Goal: Task Accomplishment & Management: Use online tool/utility

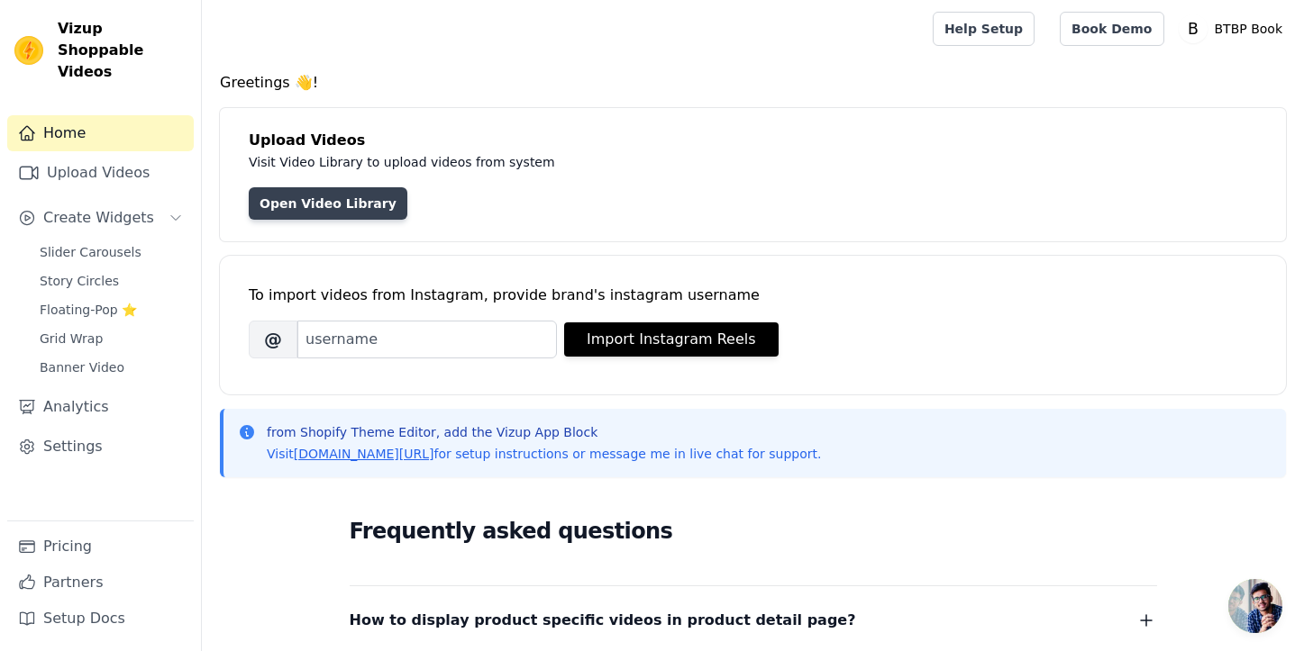
click at [306, 209] on link "Open Video Library" at bounding box center [328, 203] width 159 height 32
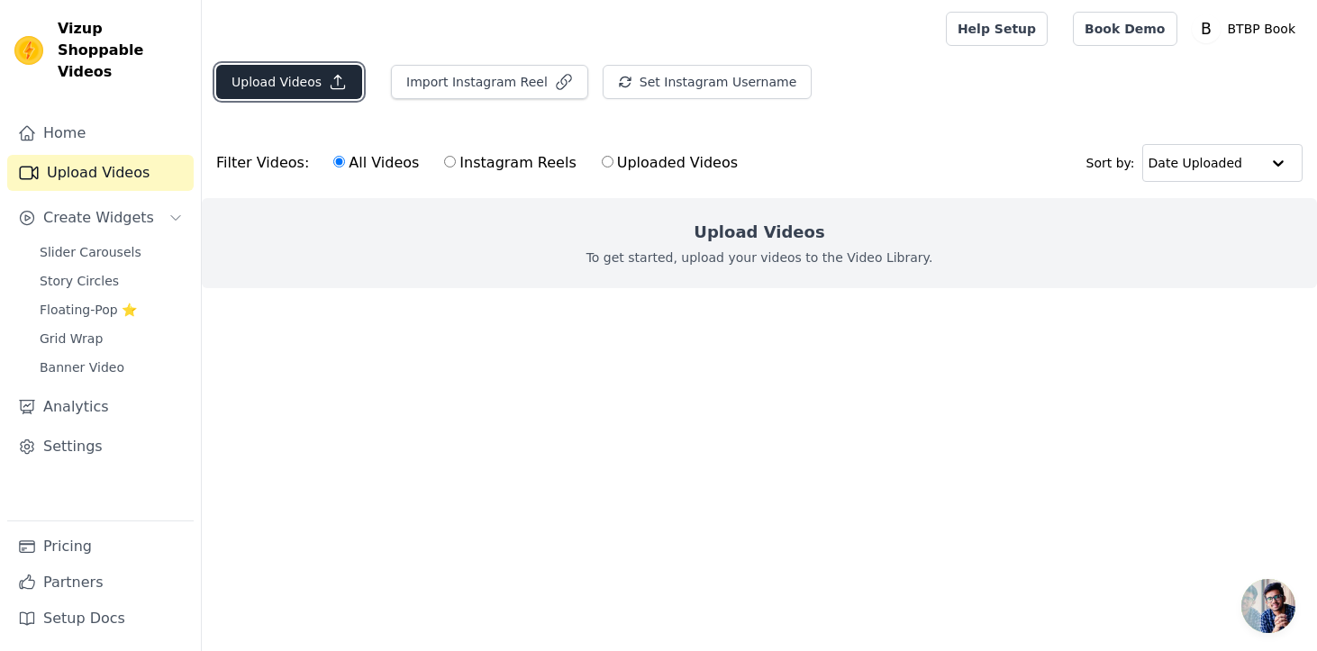
click at [268, 83] on button "Upload Videos" at bounding box center [289, 82] width 146 height 34
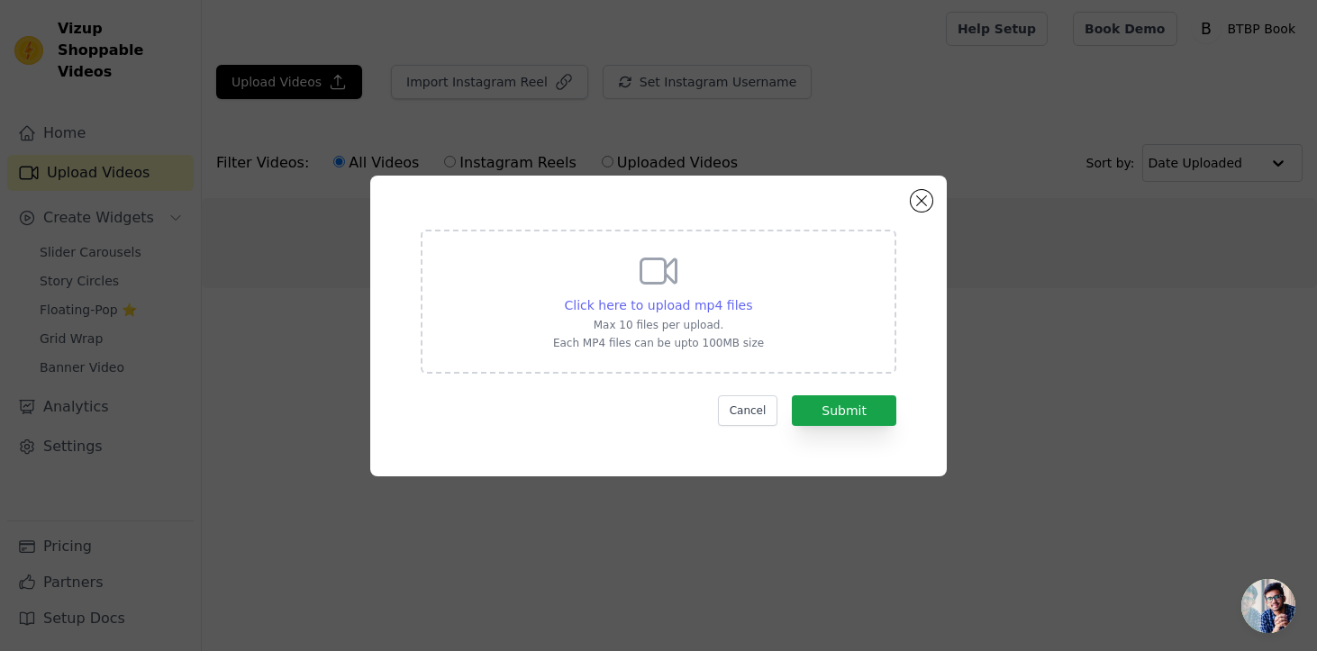
click at [669, 308] on span "Click here to upload mp4 files" at bounding box center [659, 305] width 188 height 14
click at [751, 296] on input "Click here to upload mp4 files Max 10 files per upload. Each MP4 files can be u…" at bounding box center [751, 295] width 1 height 1
type input "C:\fakepath\merge_3BBCD6E9-2D74-4C88-97E2-89D50A3145C4.MP4"
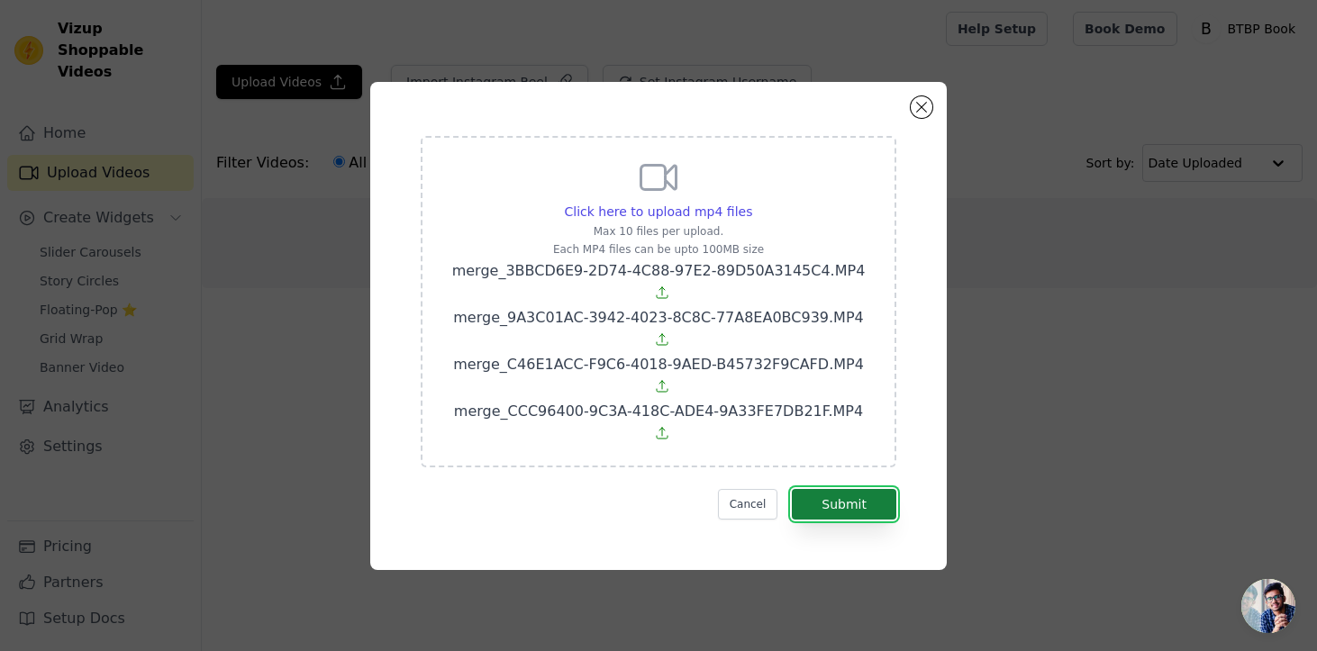
click at [877, 489] on button "Submit" at bounding box center [844, 504] width 105 height 31
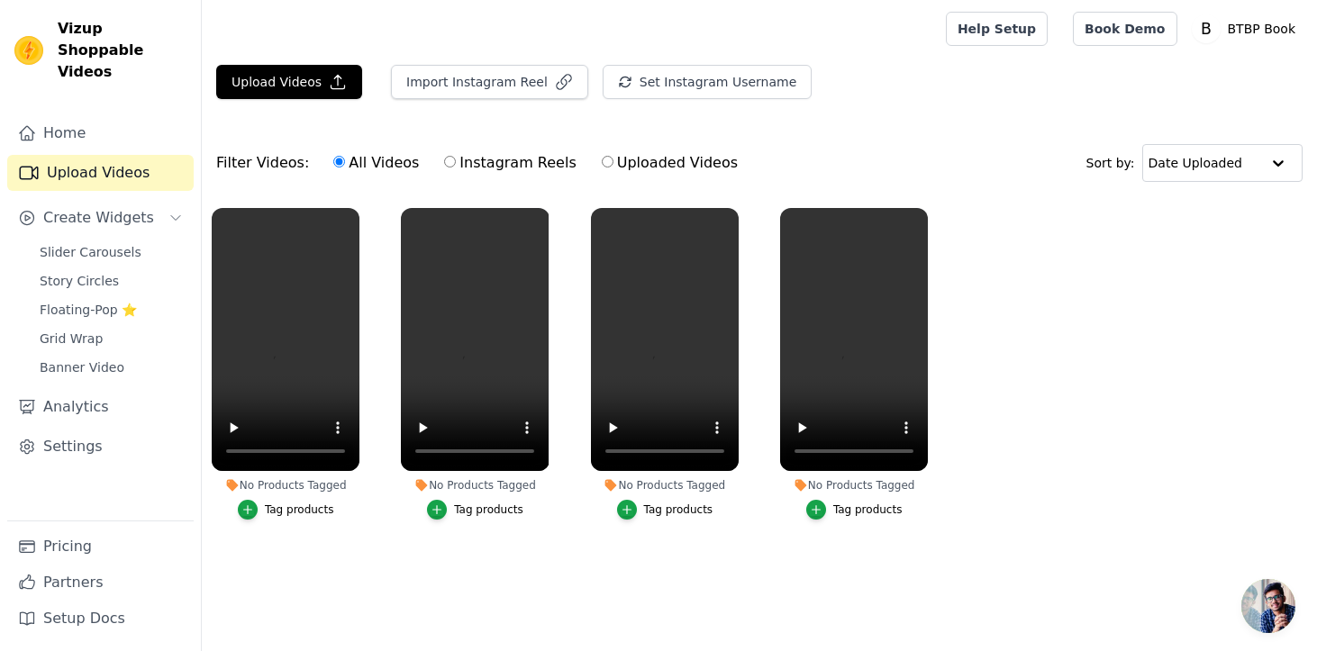
click at [280, 486] on div "No Products Tagged" at bounding box center [286, 485] width 148 height 14
click at [250, 507] on icon "button" at bounding box center [247, 510] width 13 height 13
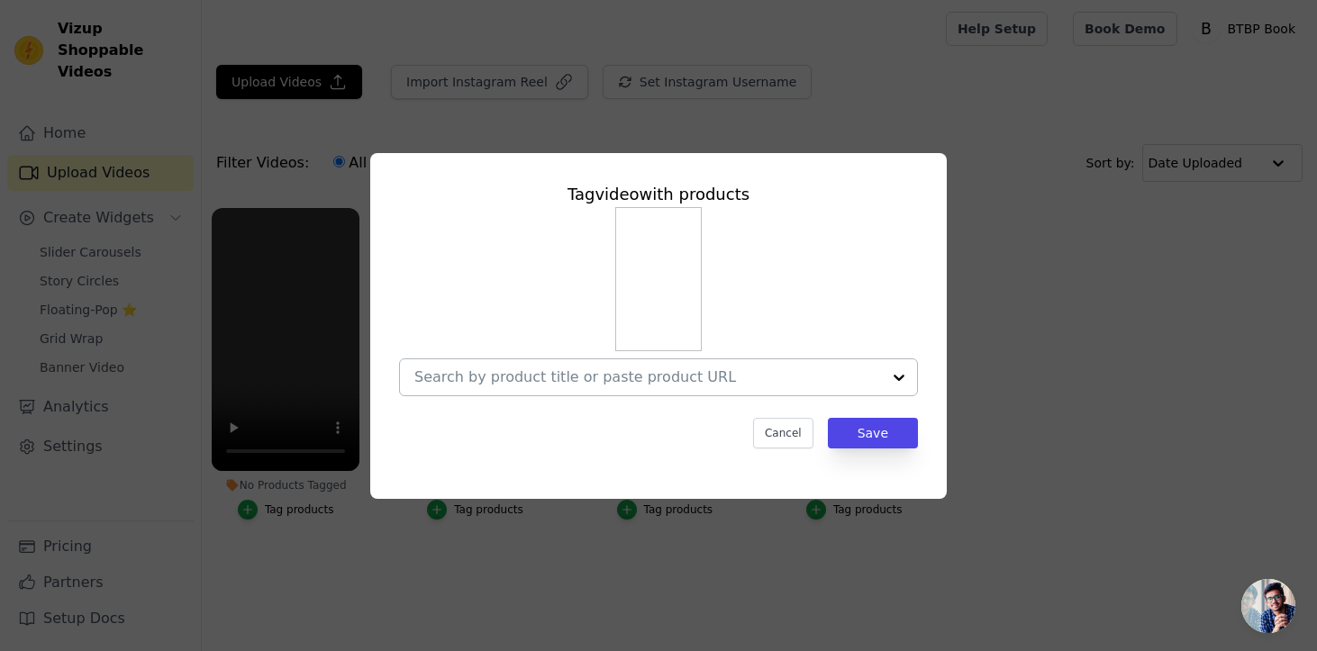
click at [455, 373] on input "No Products Tagged Tag video with products Cancel Save Tag products" at bounding box center [647, 376] width 467 height 17
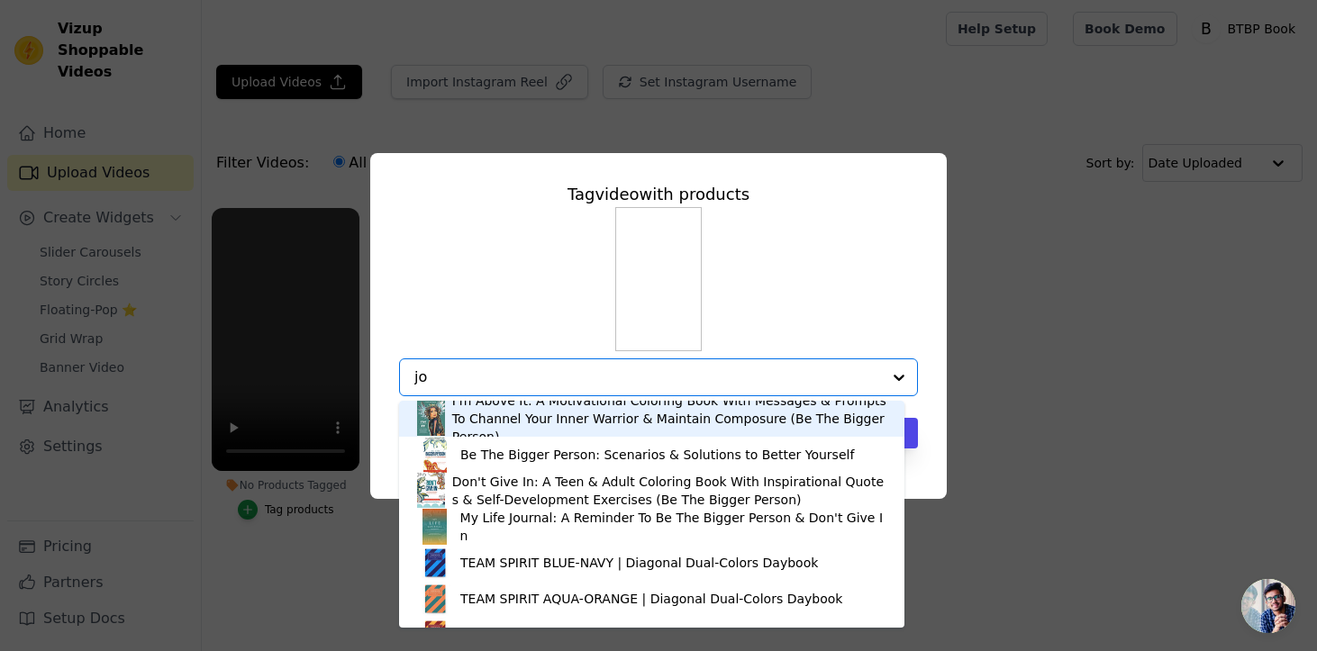
type input "joy"
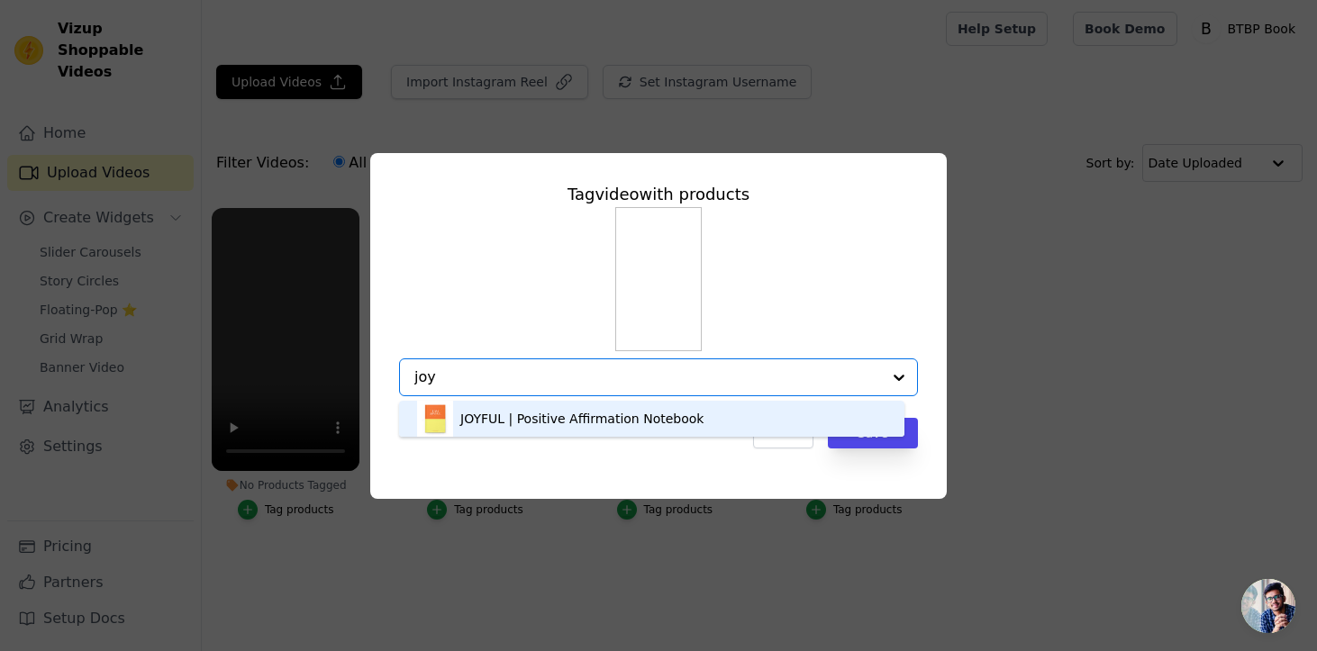
click at [598, 417] on div "JOYFUL | Positive Affirmation Notebook" at bounding box center [581, 419] width 243 height 18
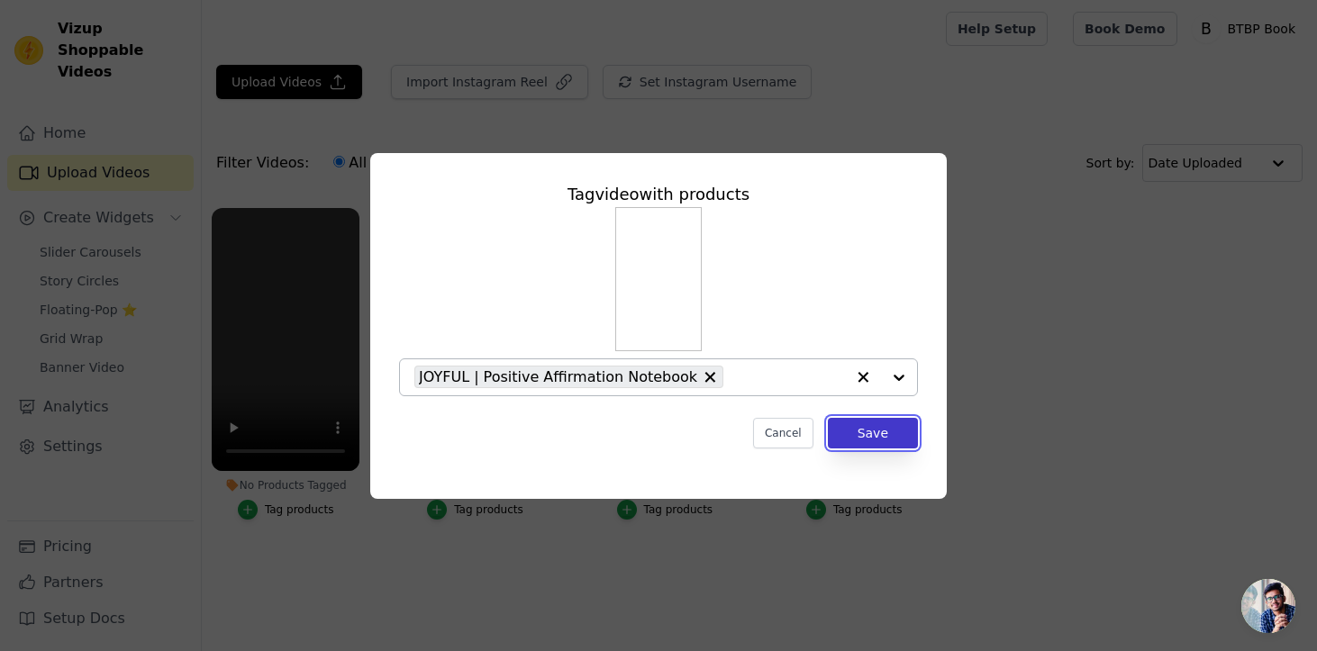
click at [865, 432] on button "Save" at bounding box center [873, 433] width 90 height 31
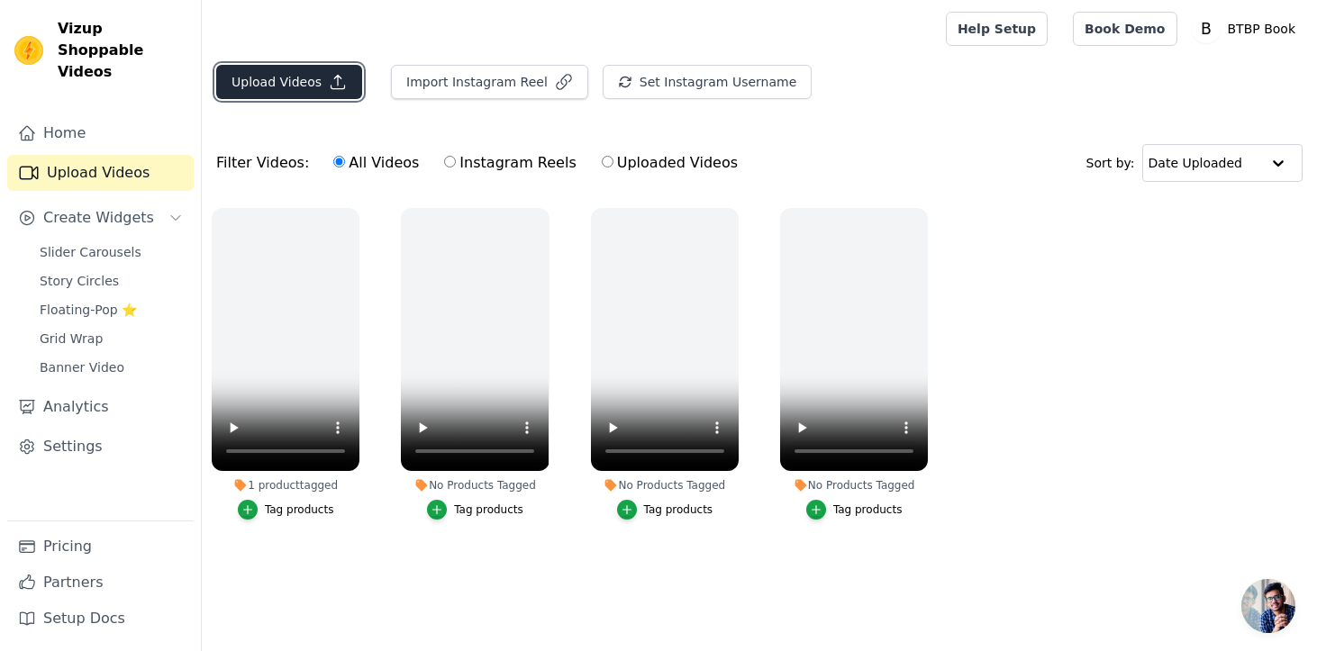
click at [274, 85] on button "Upload Videos" at bounding box center [289, 82] width 146 height 34
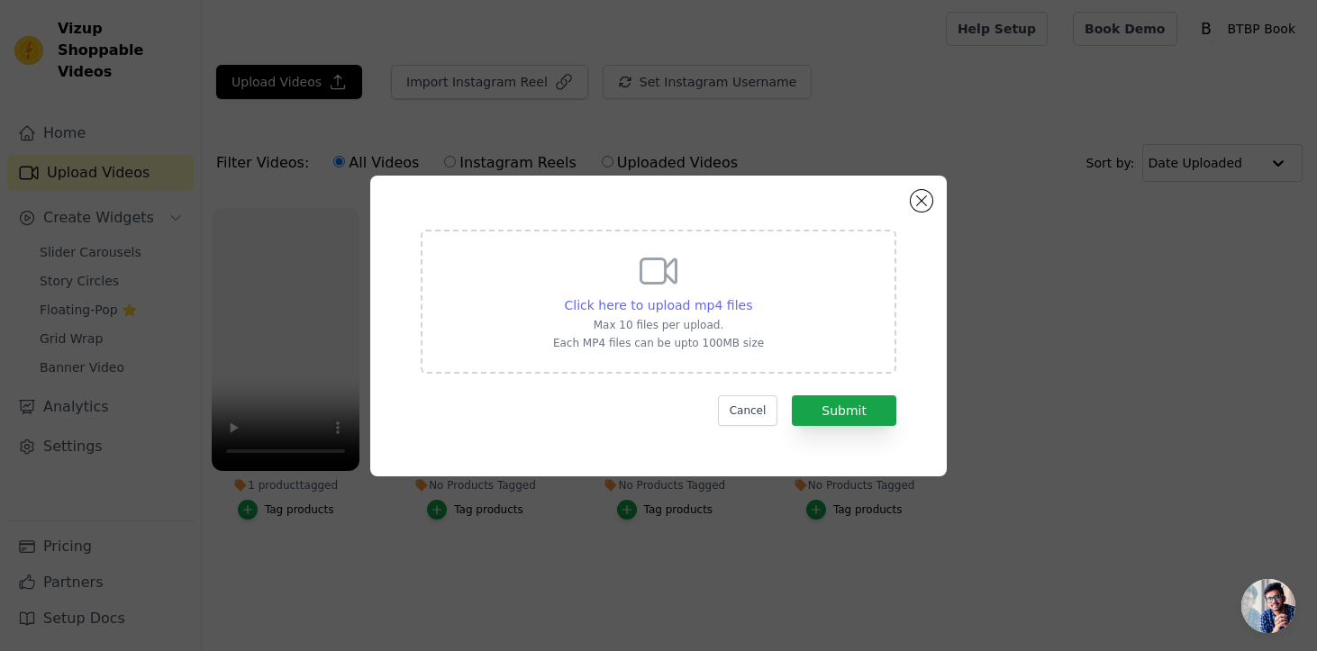
click at [731, 305] on span "Click here to upload mp4 files" at bounding box center [659, 305] width 188 height 14
click at [751, 296] on input "Click here to upload mp4 files Max 10 files per upload. Each MP4 files can be u…" at bounding box center [751, 295] width 1 height 1
click at [762, 400] on button "Cancel" at bounding box center [748, 410] width 60 height 31
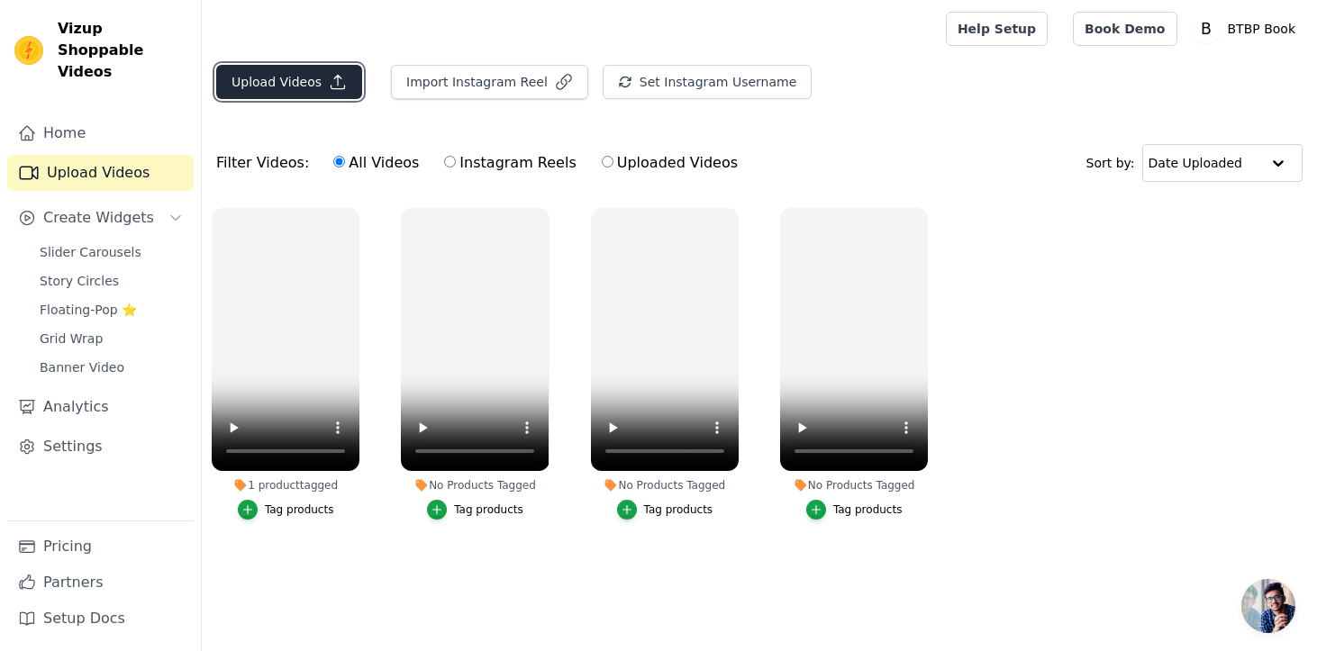
click at [279, 77] on button "Upload Videos" at bounding box center [289, 82] width 146 height 34
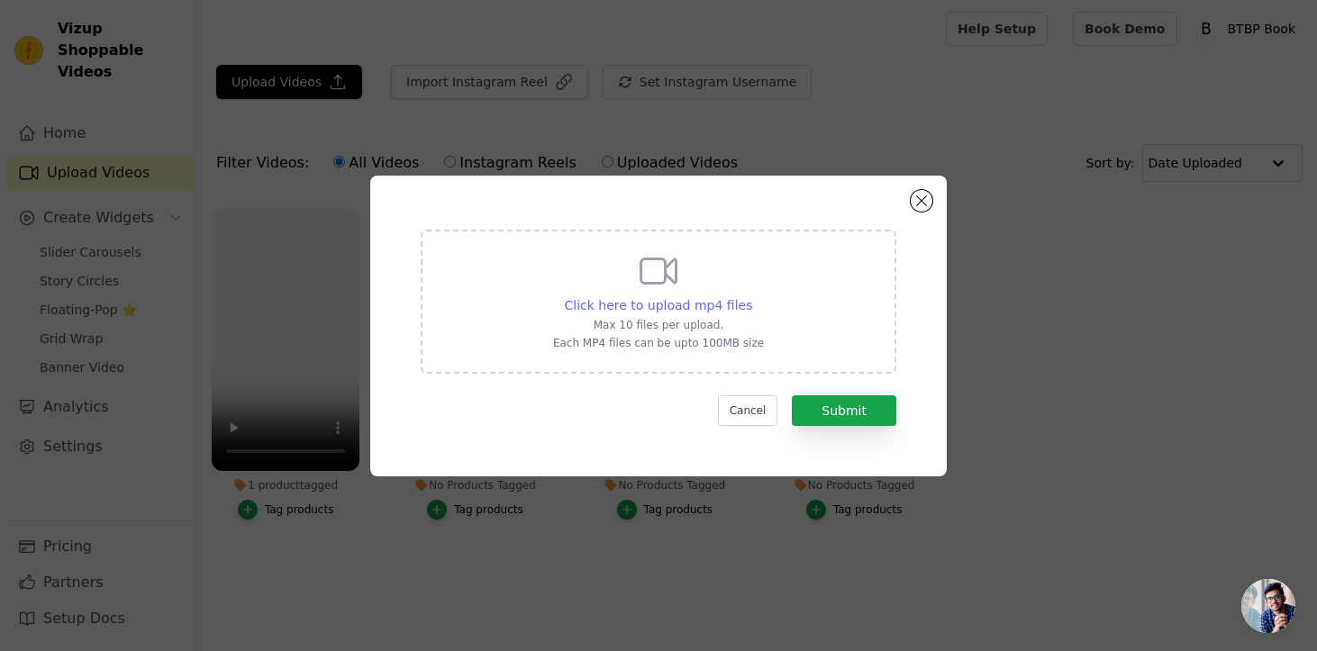
click at [649, 304] on span "Click here to upload mp4 files" at bounding box center [659, 305] width 188 height 14
click at [751, 296] on input "Click here to upload mp4 files Max 10 files per upload. Each MP4 files can be u…" at bounding box center [751, 295] width 1 height 1
type input "C:\fakepath\copy_6A3B05EF-DB1A-4FF6-AE37-A152E1F3C2AC.mp4"
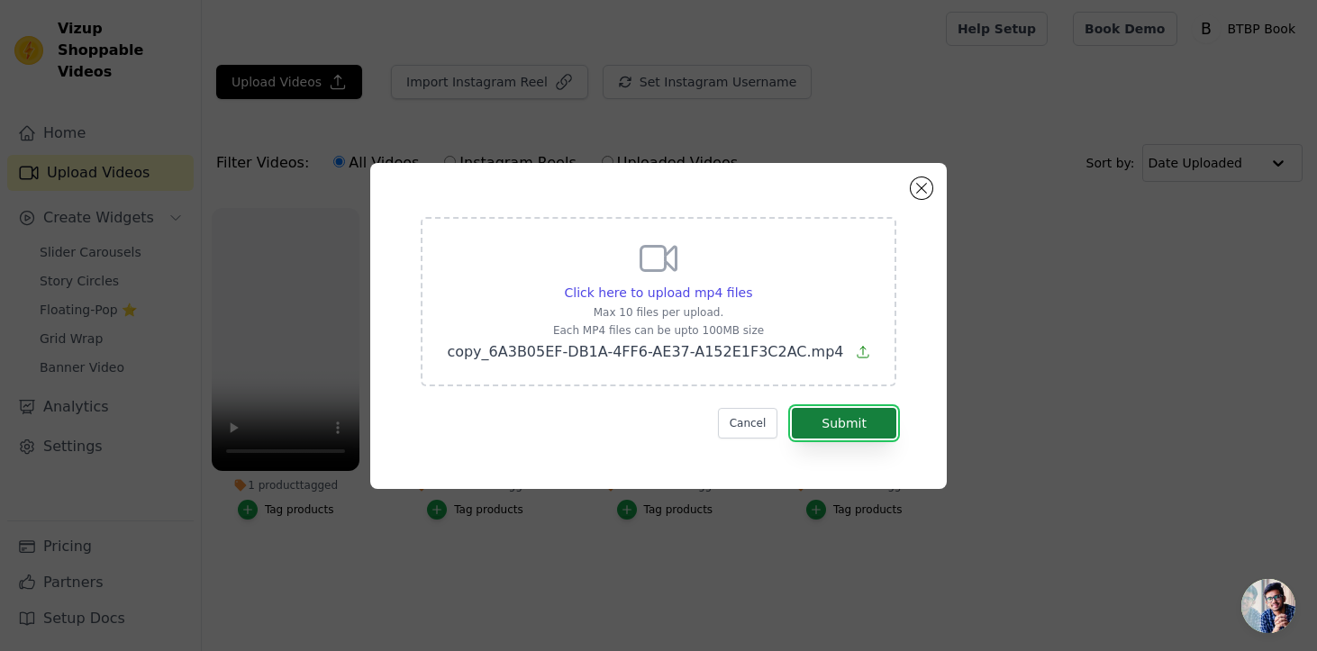
click at [882, 429] on button "Submit" at bounding box center [844, 423] width 105 height 31
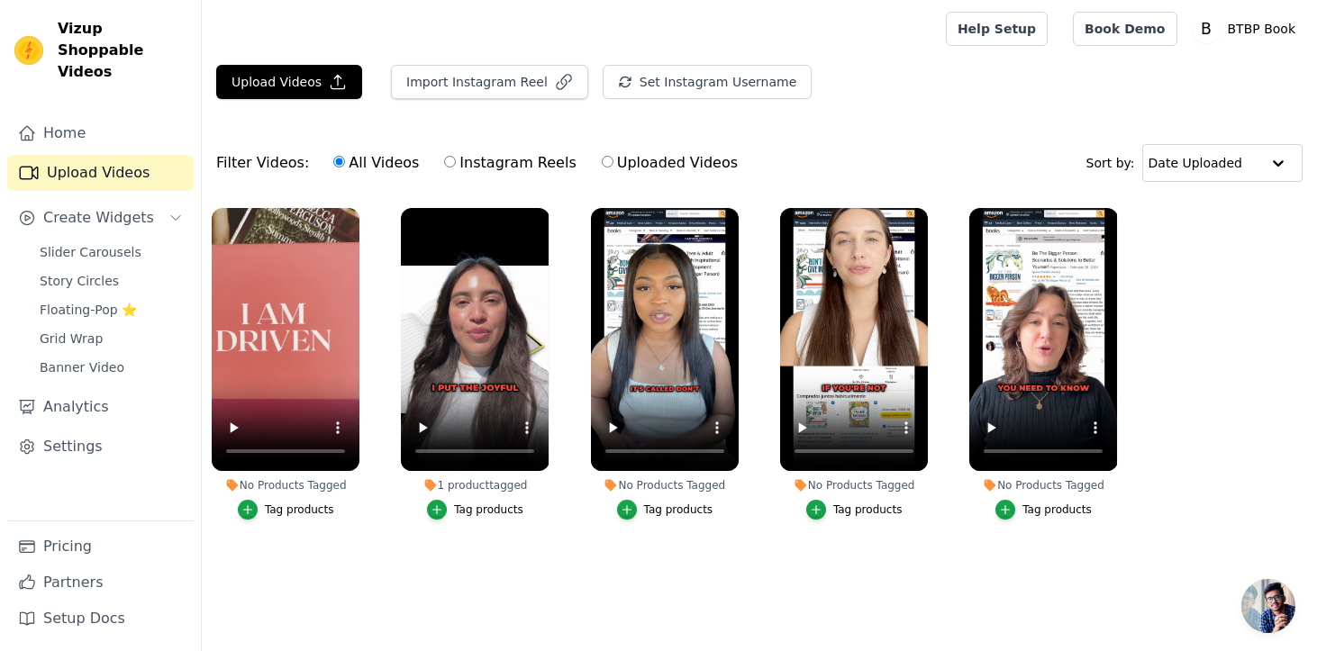
click at [283, 512] on div "Tag products" at bounding box center [299, 510] width 69 height 14
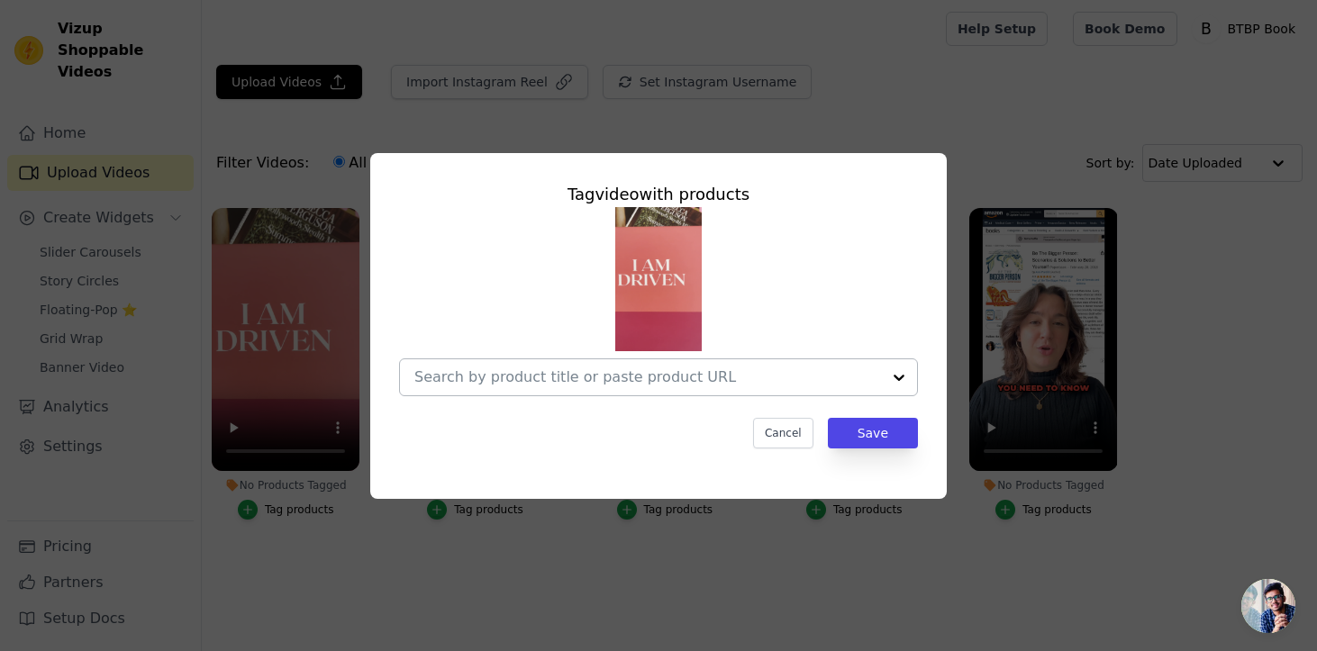
click at [572, 377] on input "No Products Tagged Tag video with products Cancel Save Tag products" at bounding box center [647, 376] width 467 height 17
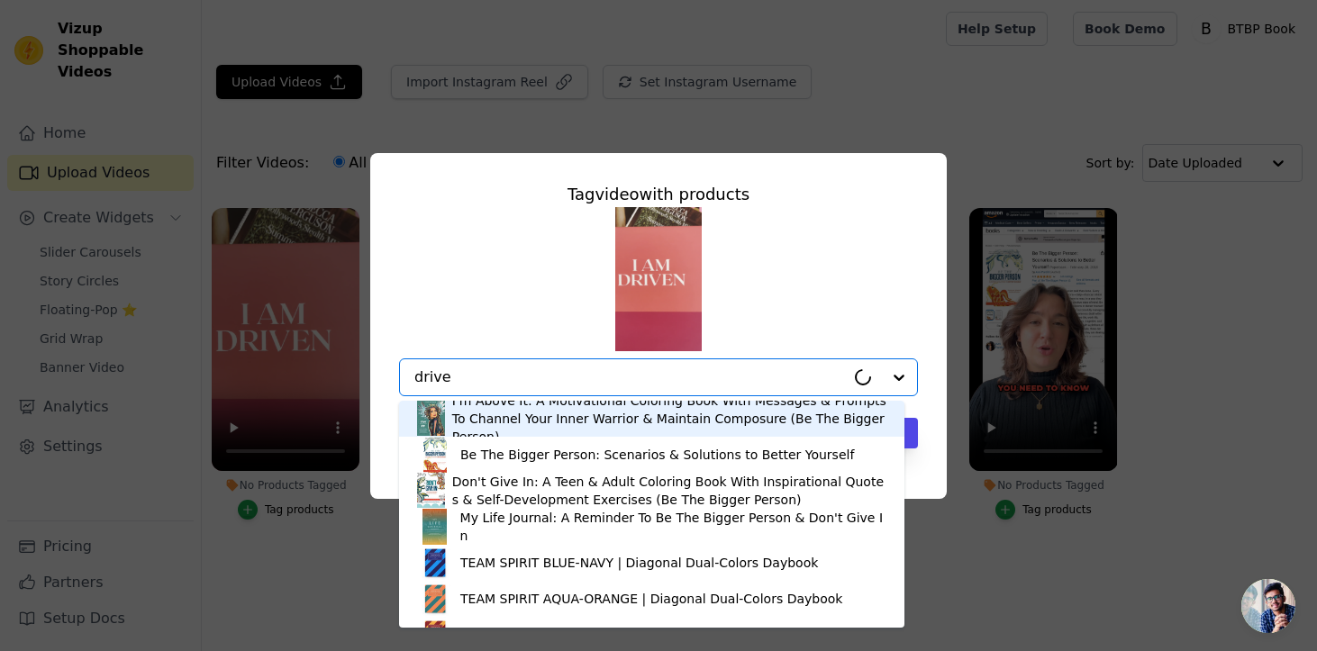
type input "driven"
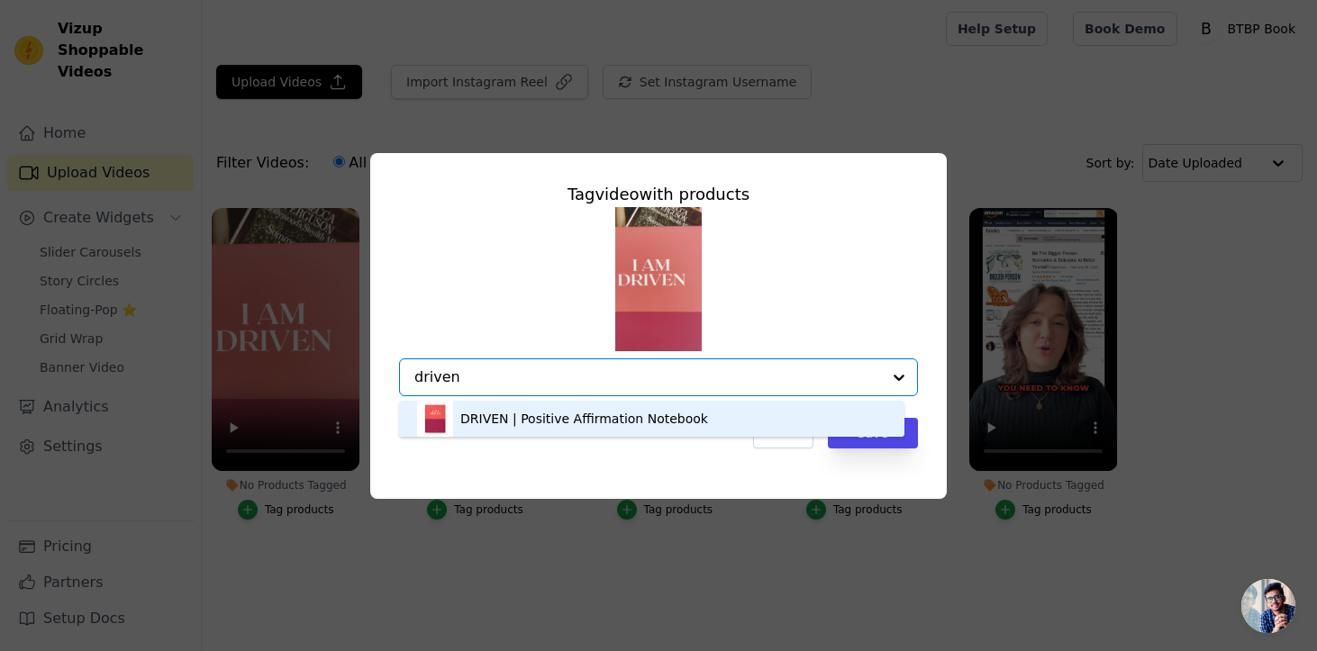
click at [582, 408] on div "DRIVEN | Positive Affirmation Notebook" at bounding box center [651, 419] width 469 height 36
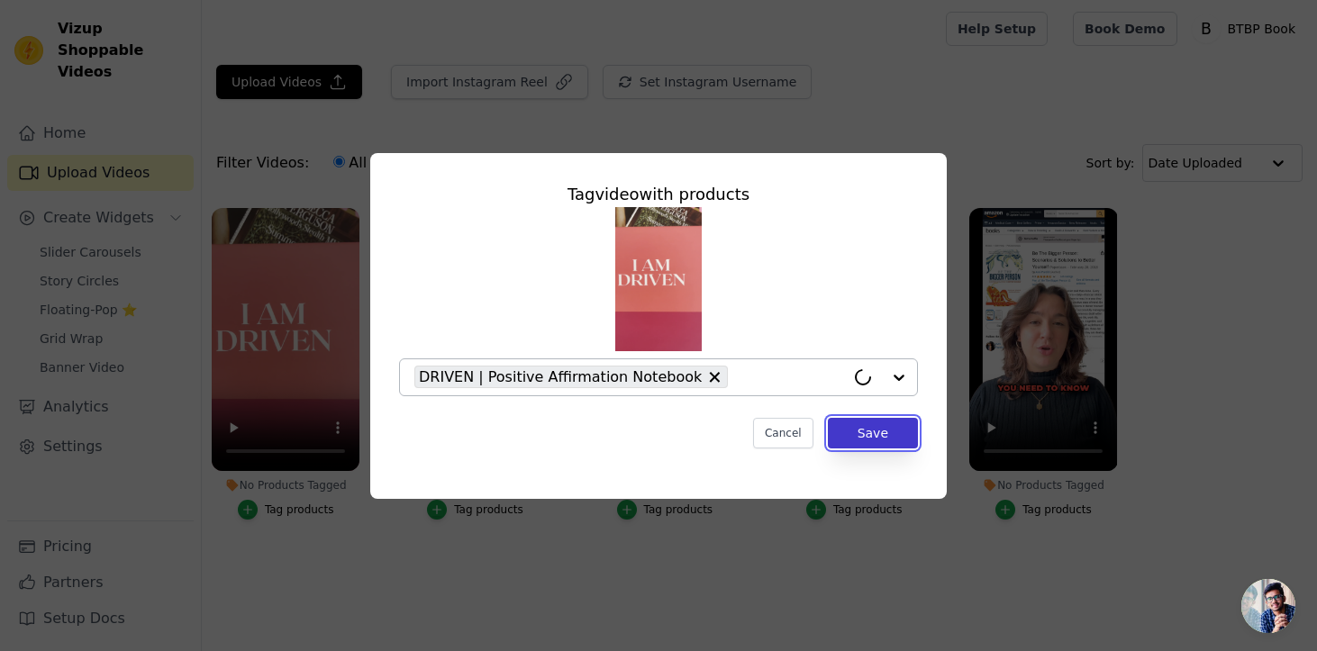
click at [861, 430] on button "Save" at bounding box center [873, 433] width 90 height 31
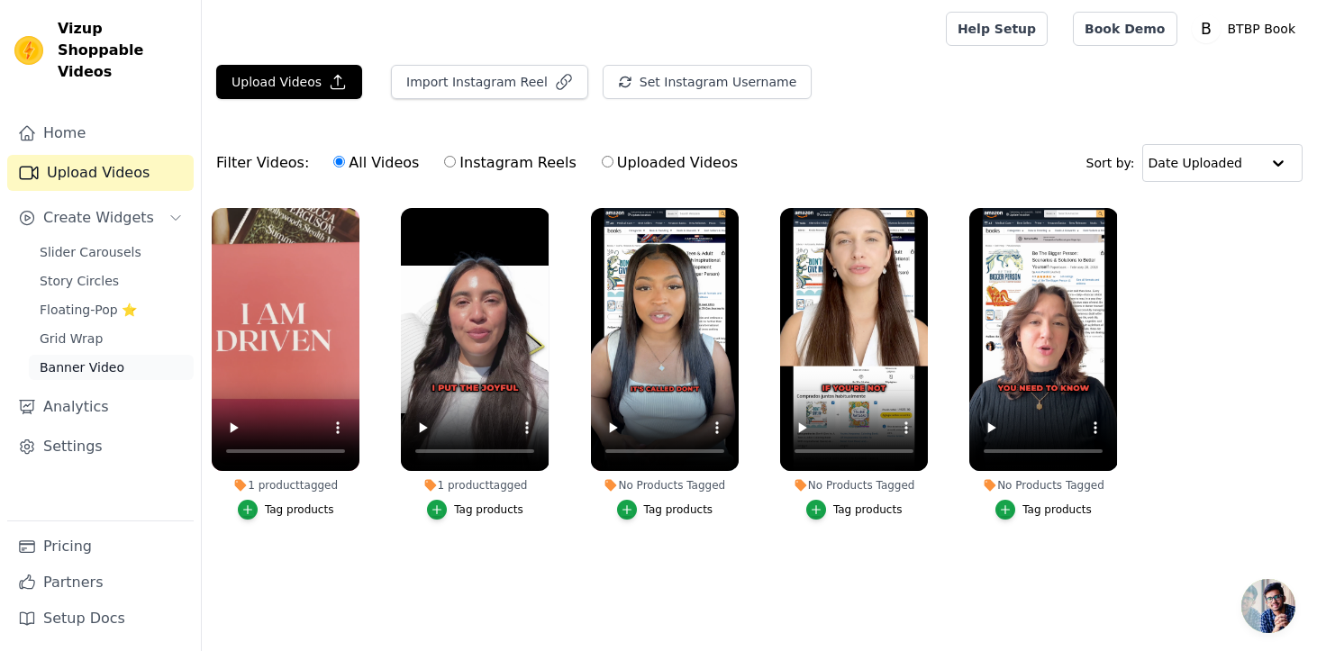
click at [91, 359] on span "Banner Video" at bounding box center [82, 368] width 85 height 18
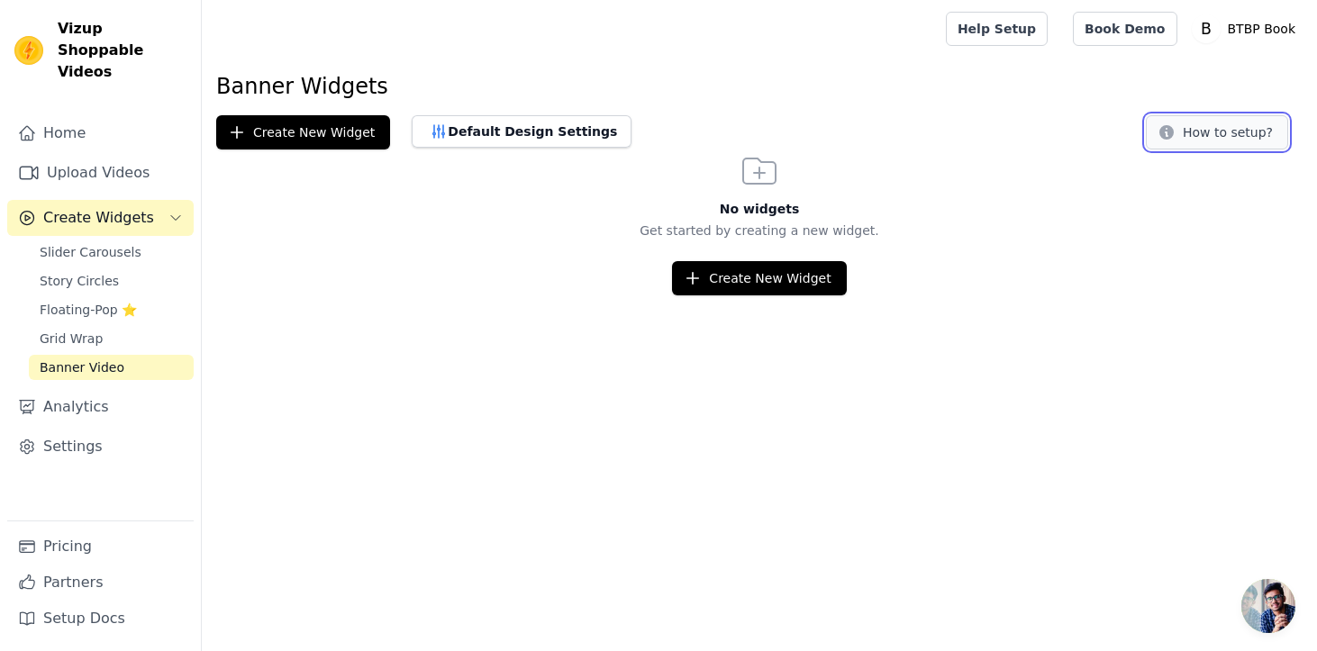
click at [1243, 144] on button "How to setup?" at bounding box center [1217, 132] width 142 height 34
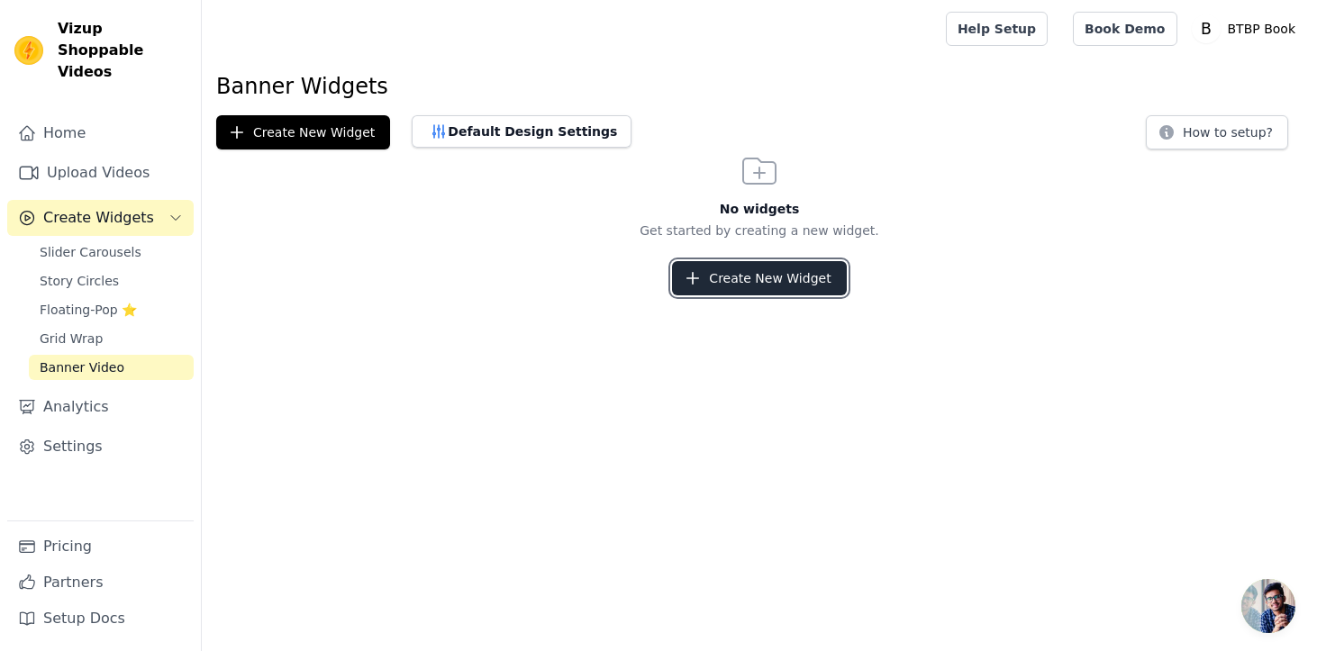
click at [702, 287] on button "Create New Widget" at bounding box center [759, 278] width 174 height 34
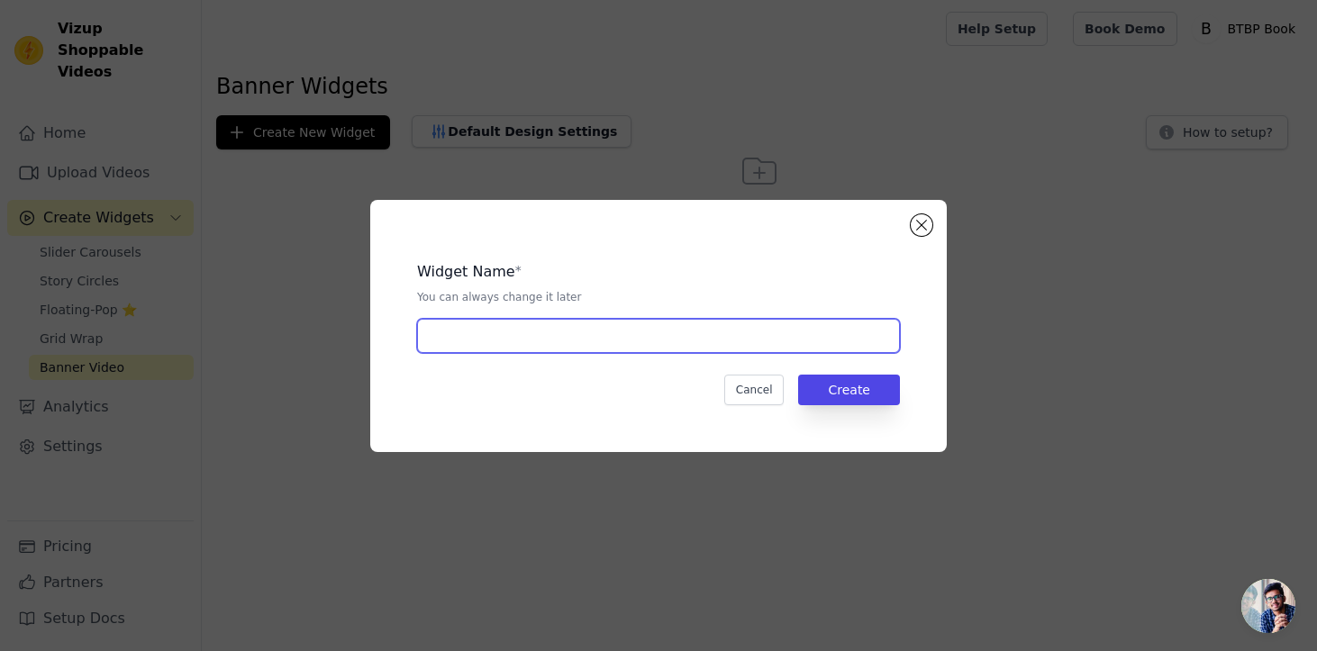
click at [571, 339] on input "text" at bounding box center [658, 336] width 483 height 34
type input "UGC Banner_82325"
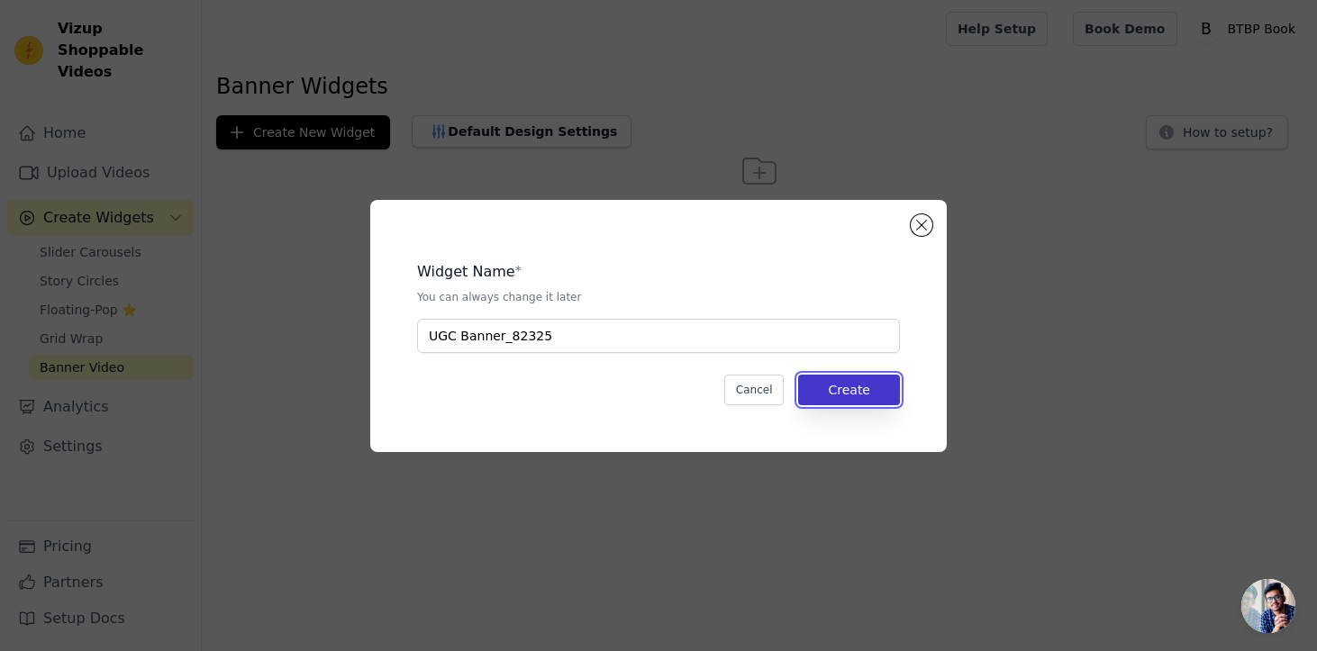
click at [853, 403] on button "Create" at bounding box center [849, 390] width 102 height 31
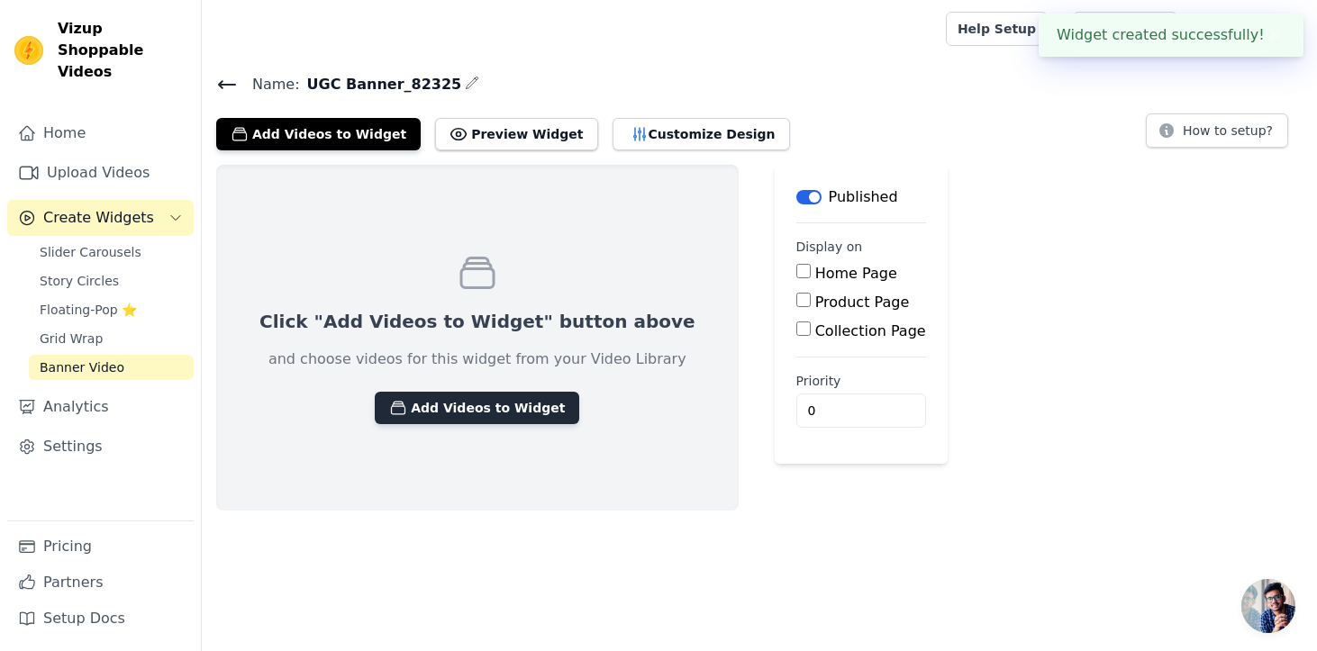
click at [472, 414] on button "Add Videos to Widget" at bounding box center [477, 408] width 205 height 32
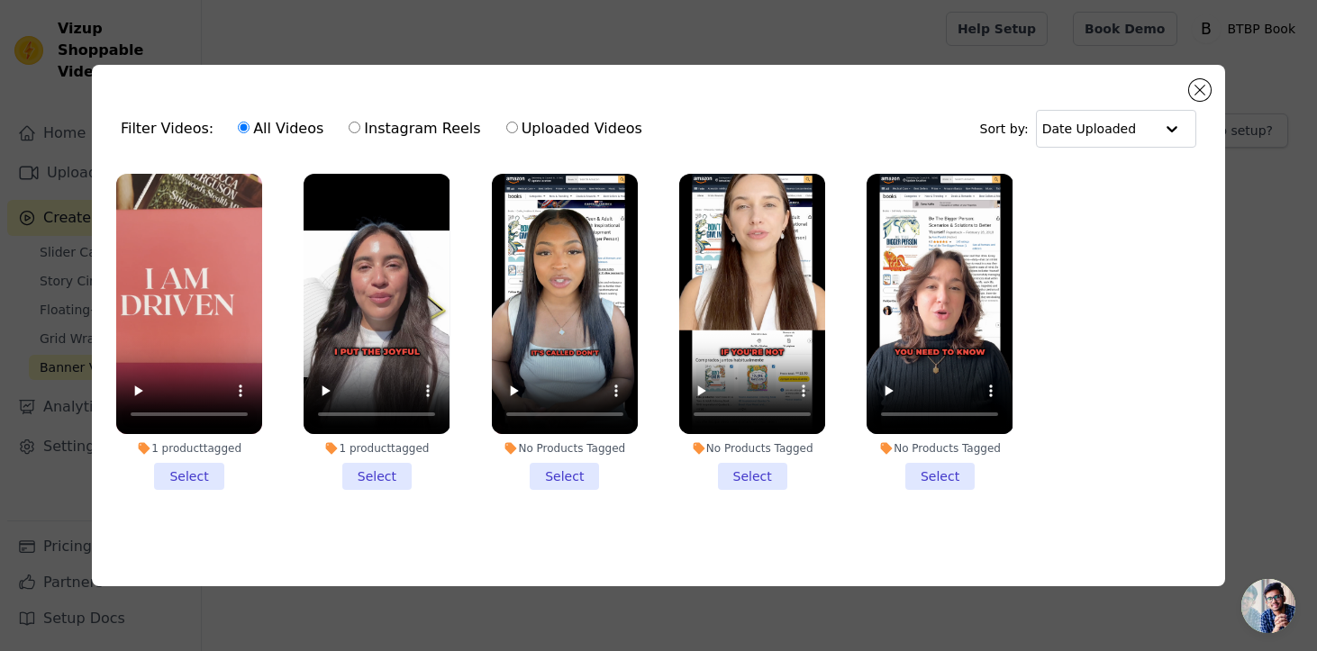
click at [208, 477] on li "1 product tagged Select" at bounding box center [189, 332] width 146 height 316
click at [0, 0] on input "1 product tagged Select" at bounding box center [0, 0] width 0 height 0
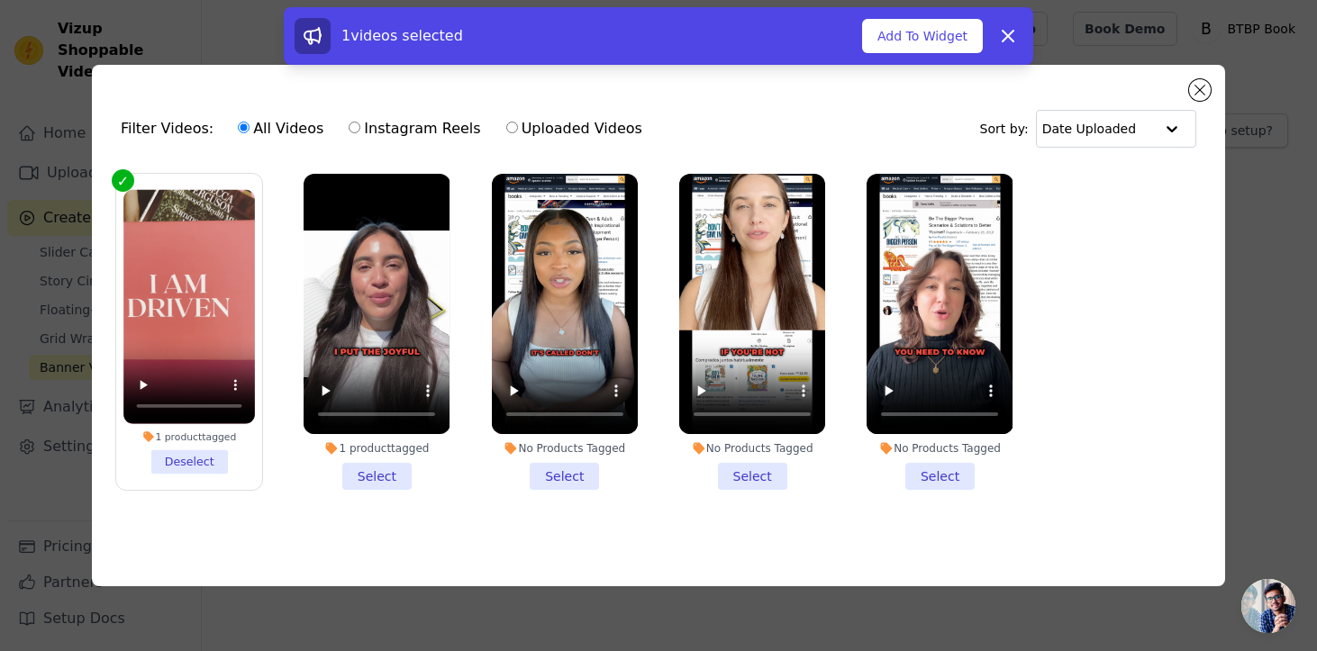
click at [358, 467] on li "1 product tagged Select" at bounding box center [377, 332] width 146 height 316
click at [0, 0] on input "1 product tagged Select" at bounding box center [0, 0] width 0 height 0
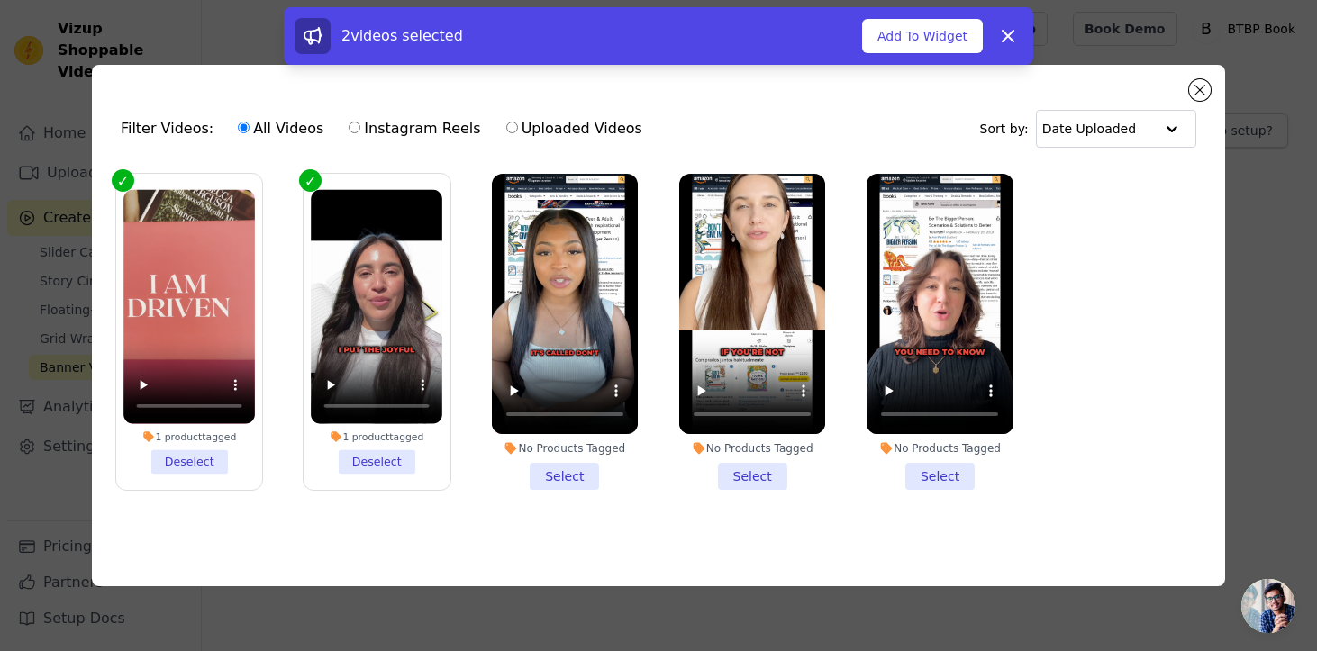
click at [559, 466] on li "No Products Tagged Select" at bounding box center [565, 332] width 146 height 316
click at [0, 0] on input "No Products Tagged Select" at bounding box center [0, 0] width 0 height 0
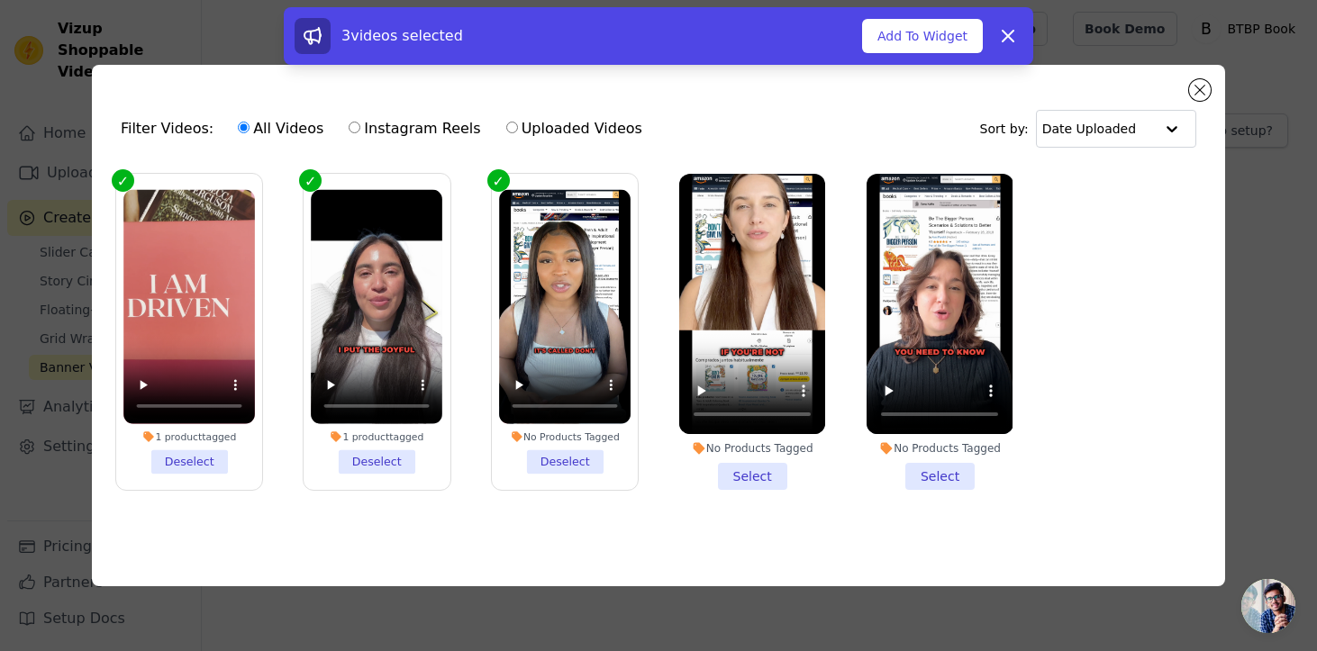
click at [759, 463] on li "No Products Tagged Select" at bounding box center [752, 332] width 146 height 316
click at [0, 0] on input "No Products Tagged Select" at bounding box center [0, 0] width 0 height 0
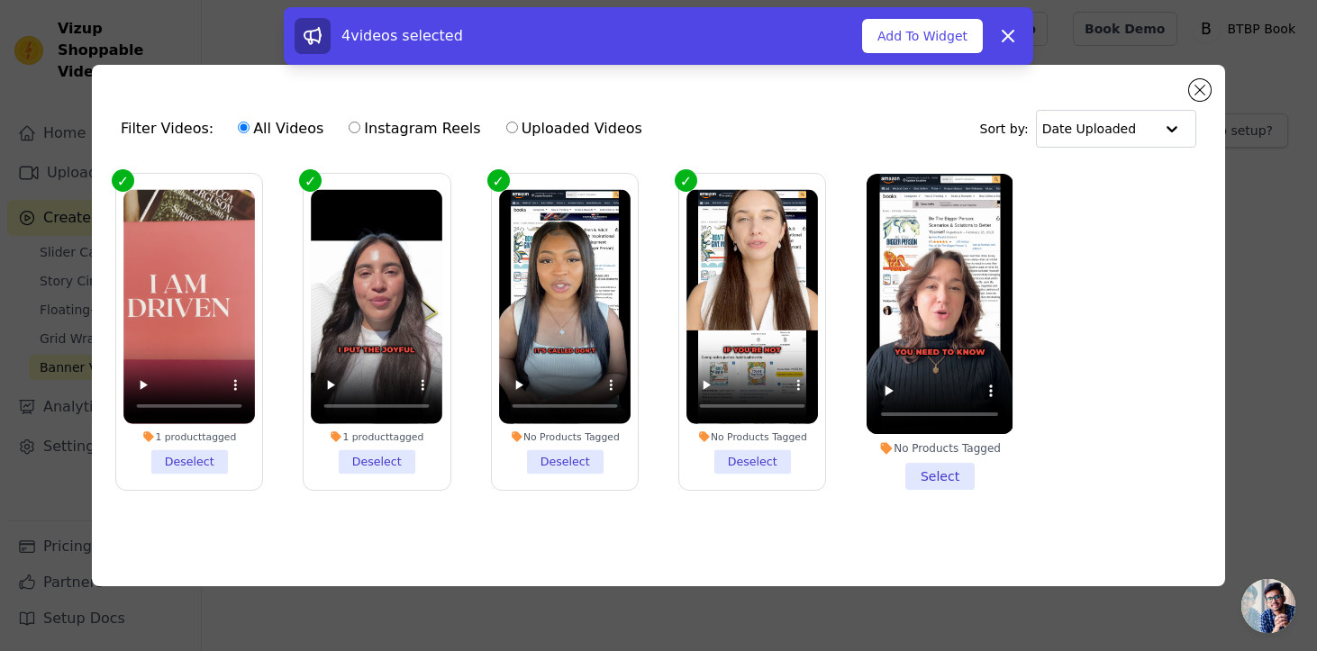
click at [933, 465] on li "No Products Tagged Select" at bounding box center [940, 332] width 146 height 316
click at [0, 0] on input "No Products Tagged Select" at bounding box center [0, 0] width 0 height 0
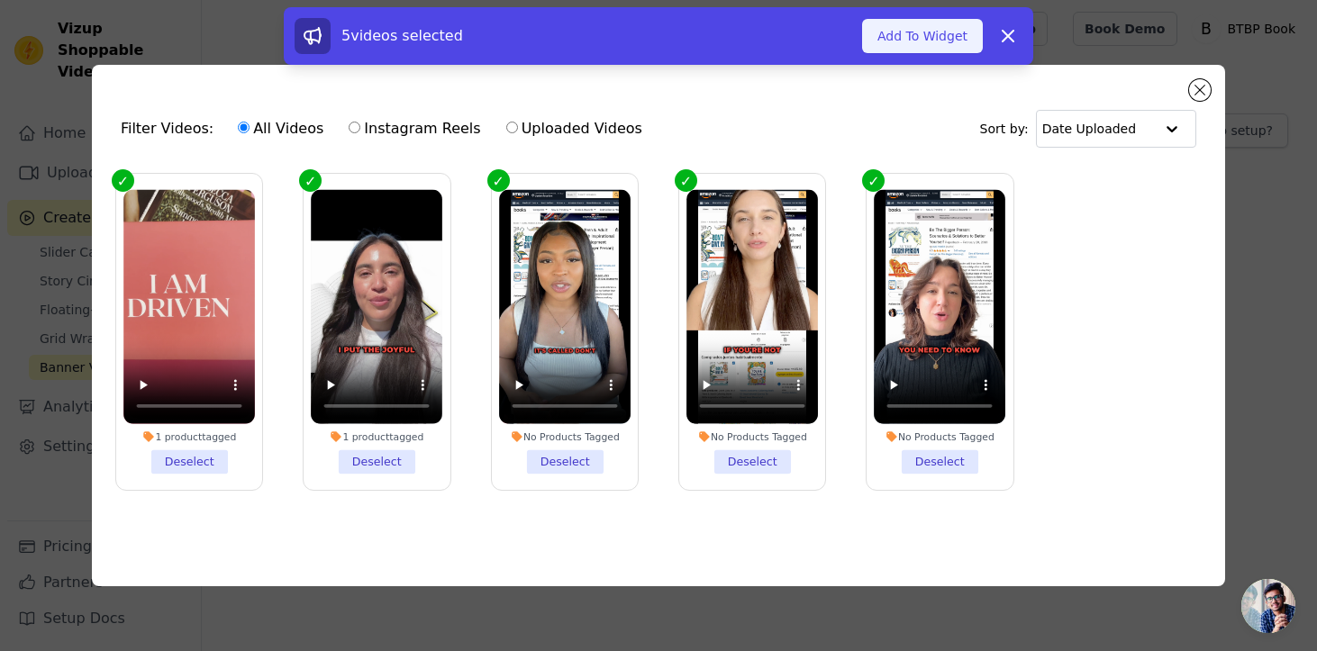
click at [939, 42] on button "Add To Widget" at bounding box center [922, 36] width 121 height 34
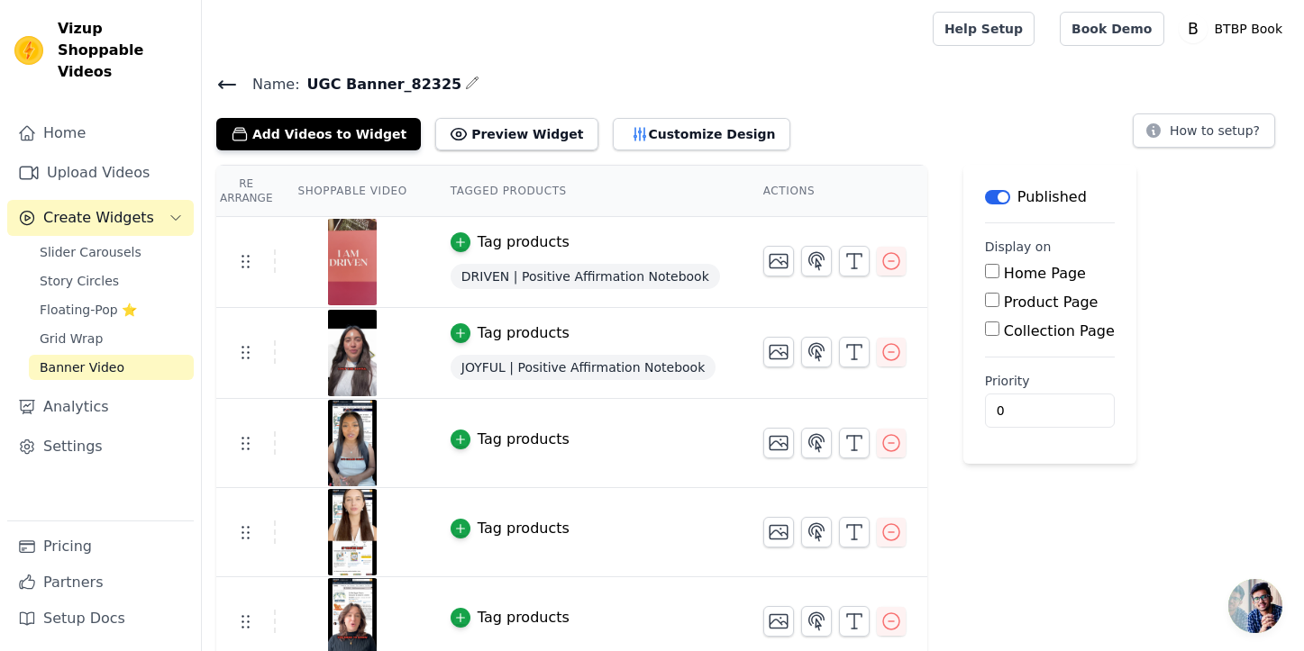
click at [985, 268] on input "Home Page" at bounding box center [992, 271] width 14 height 14
checkbox input "true"
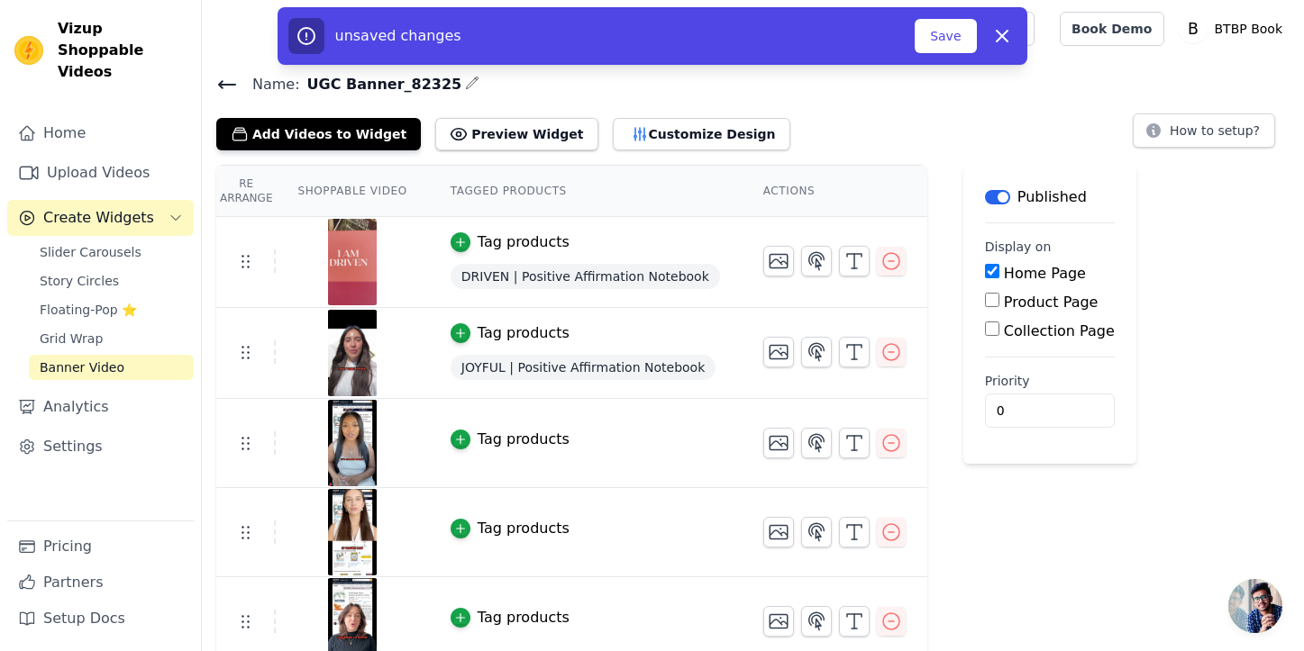
click at [985, 299] on input "Product Page" at bounding box center [992, 300] width 14 height 14
checkbox input "true"
click at [999, 349] on input "Specific Product Pages" at bounding box center [1006, 350] width 14 height 14
radio input "true"
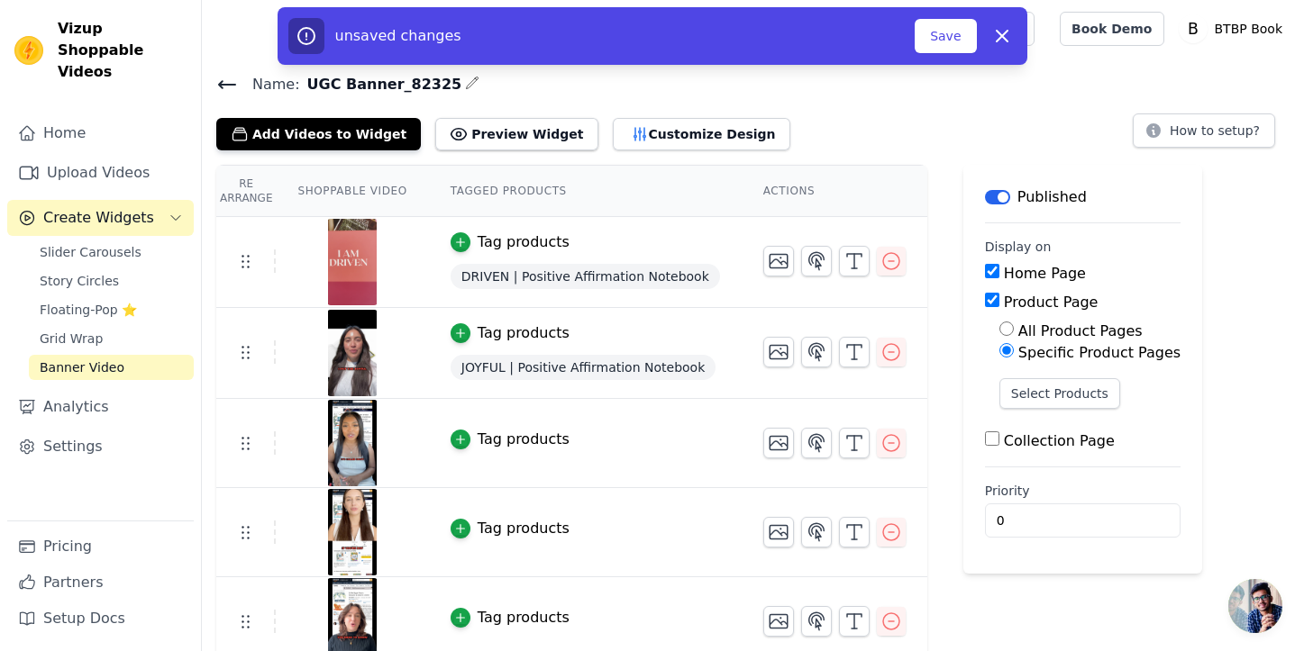
click at [985, 301] on input "Product Page" at bounding box center [992, 300] width 14 height 14
checkbox input "false"
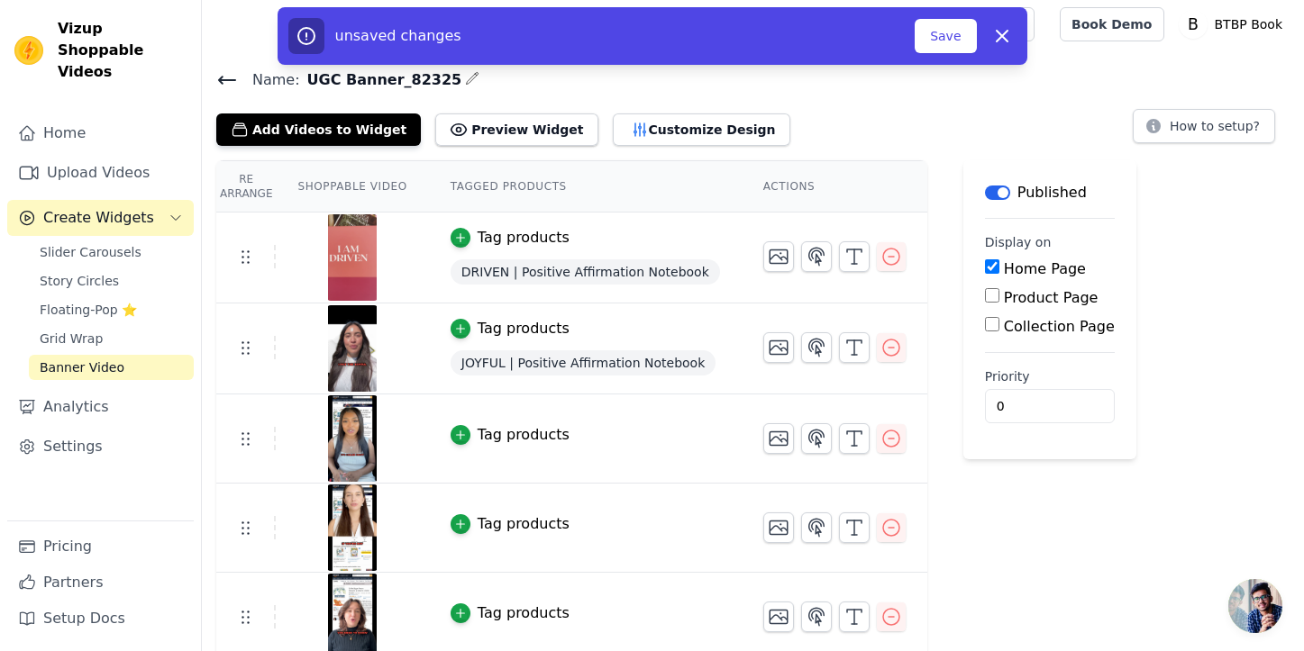
scroll to position [5, 0]
click at [934, 34] on button "Save" at bounding box center [944, 36] width 61 height 34
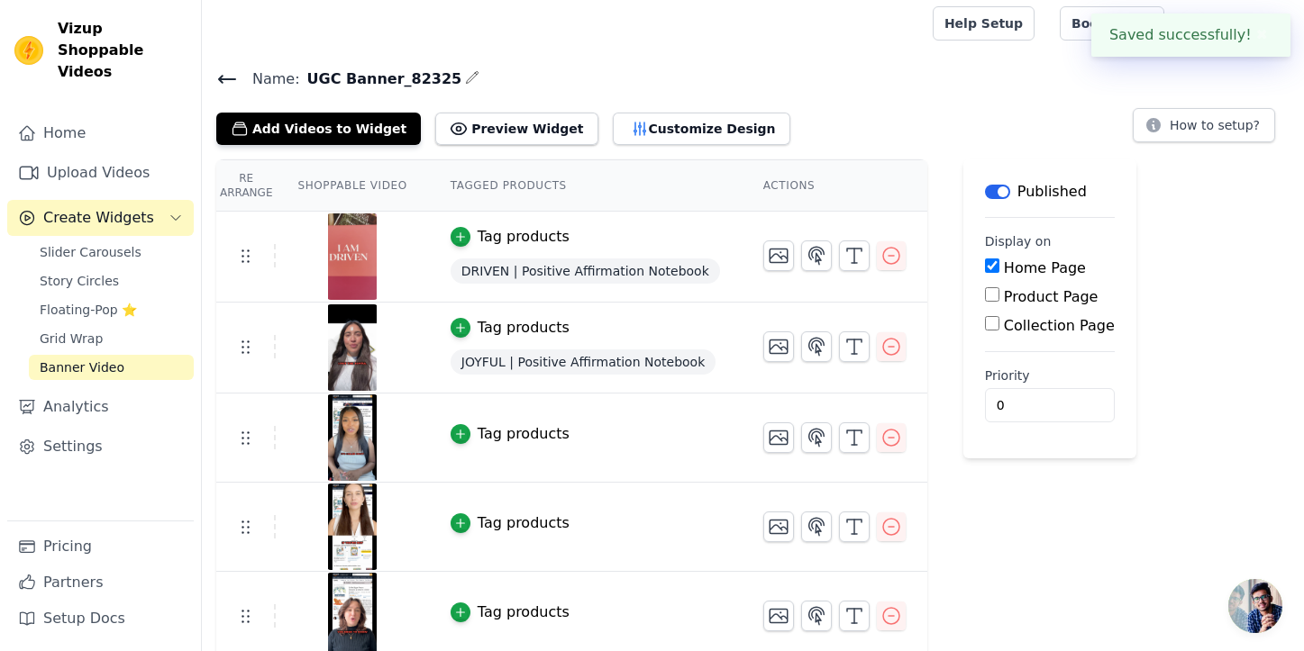
scroll to position [14, 0]
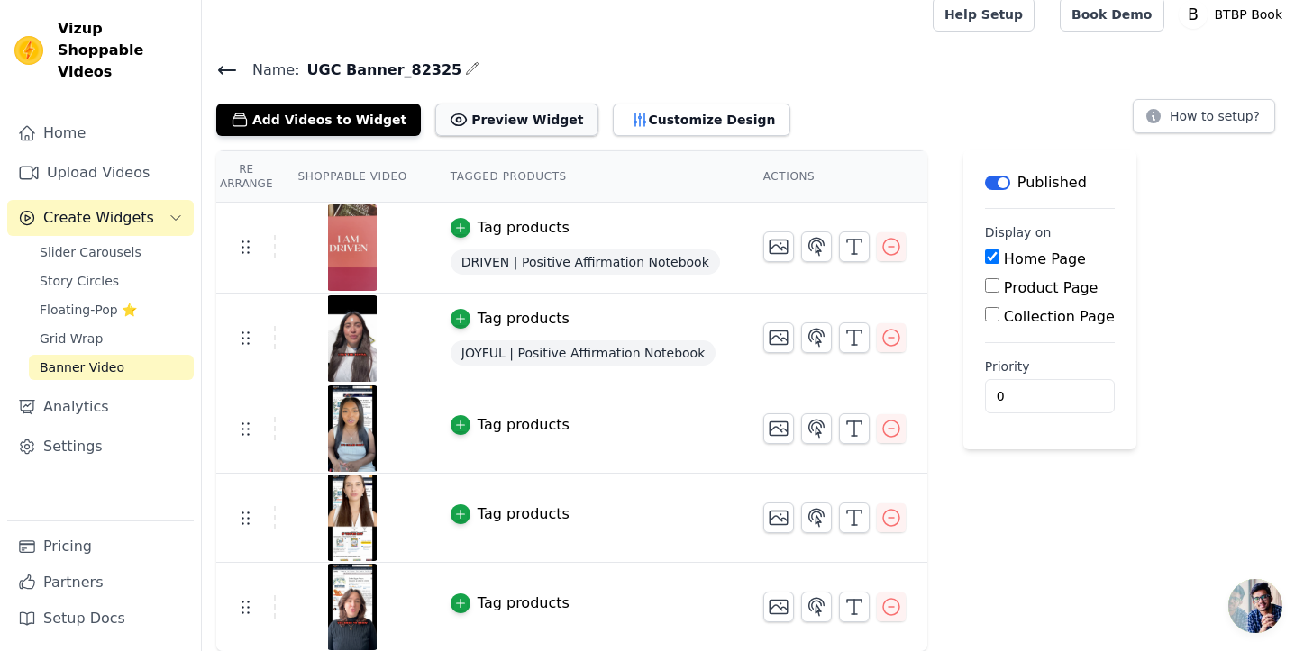
click at [491, 114] on button "Preview Widget" at bounding box center [516, 120] width 162 height 32
click at [683, 117] on button "Customize Design" at bounding box center [701, 120] width 177 height 32
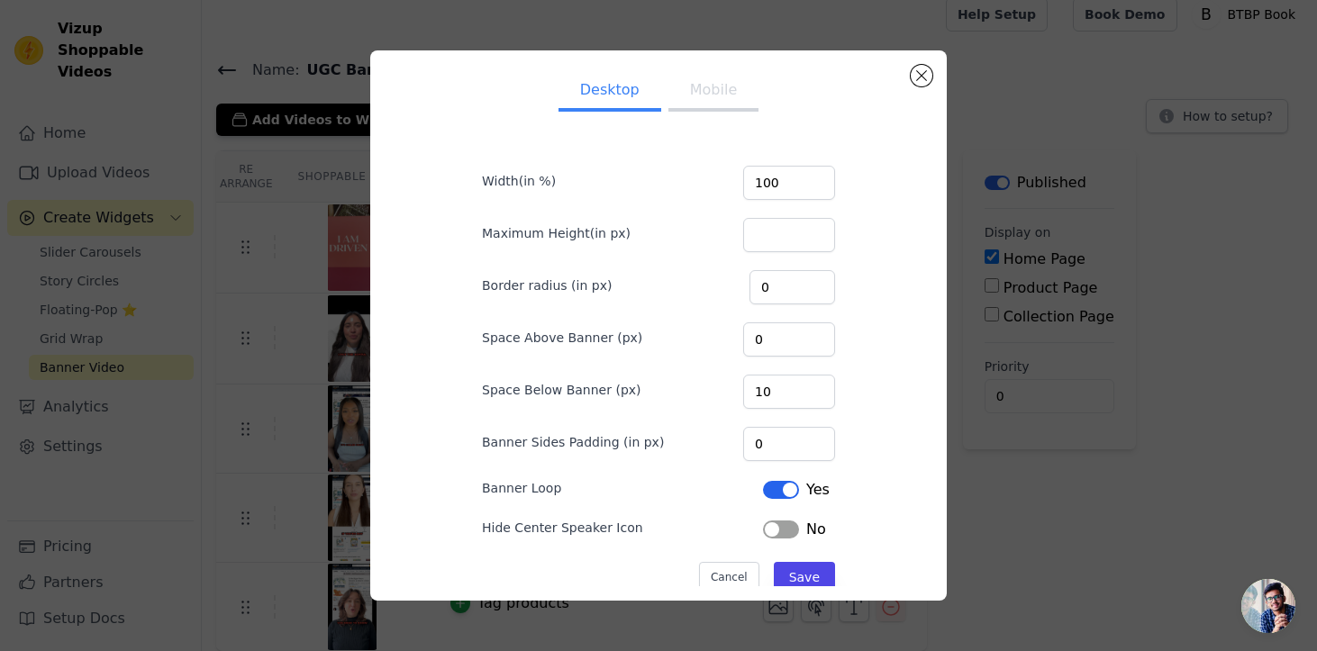
scroll to position [35, 0]
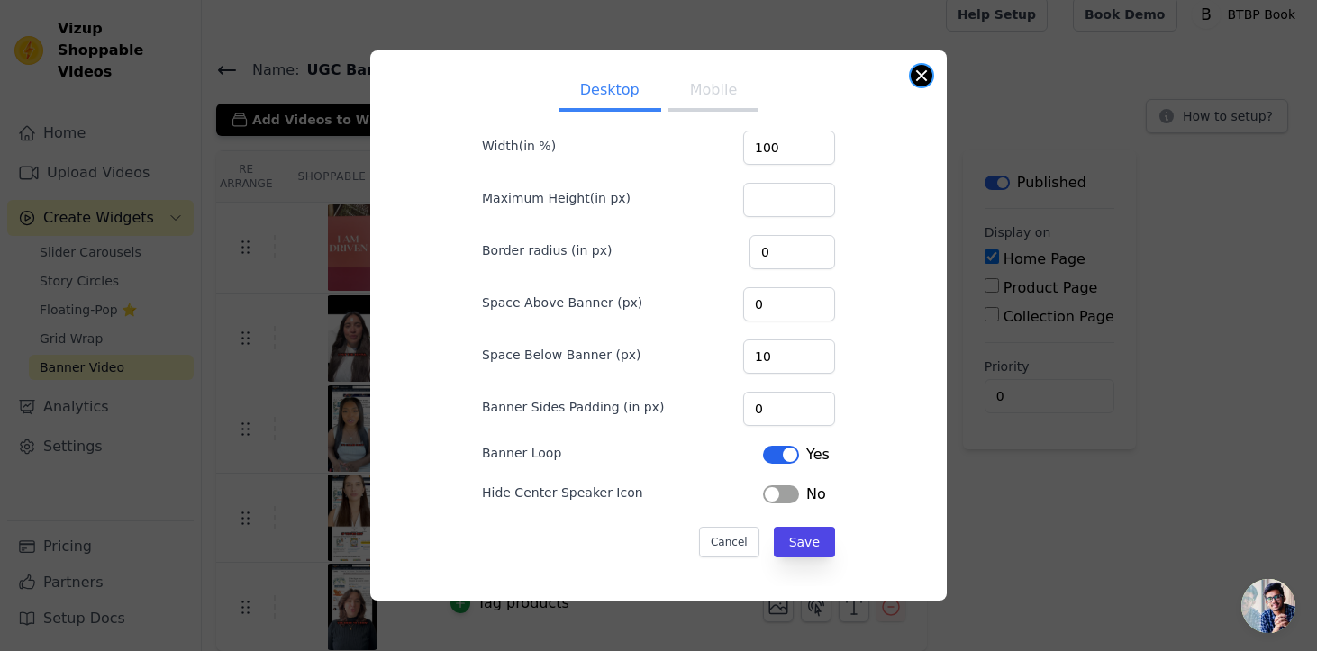
click at [923, 77] on button "Close modal" at bounding box center [922, 76] width 22 height 22
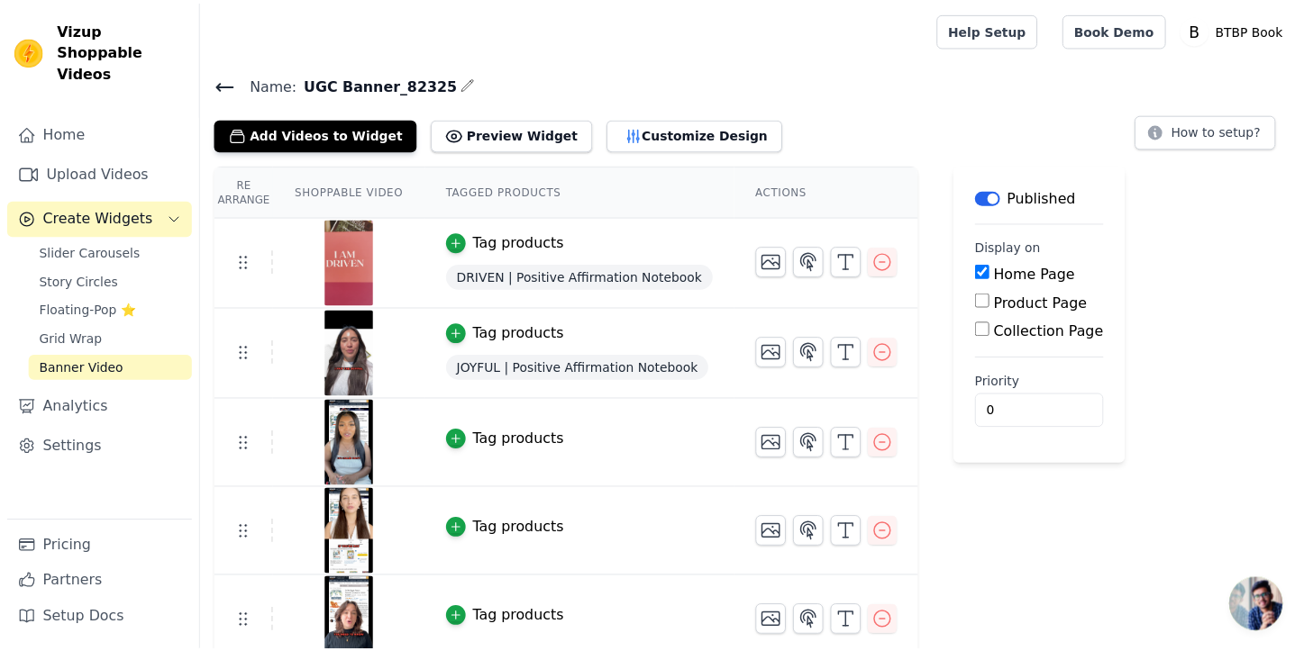
scroll to position [14, 0]
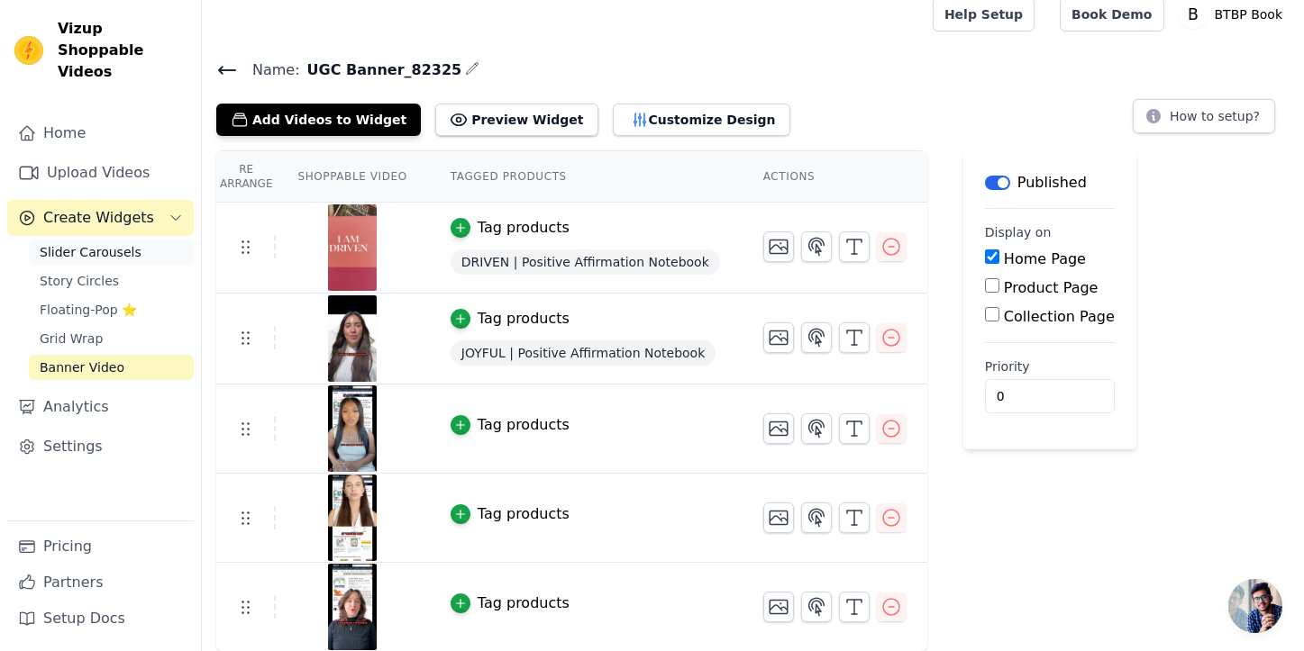
click at [86, 243] on span "Slider Carousels" at bounding box center [91, 252] width 102 height 18
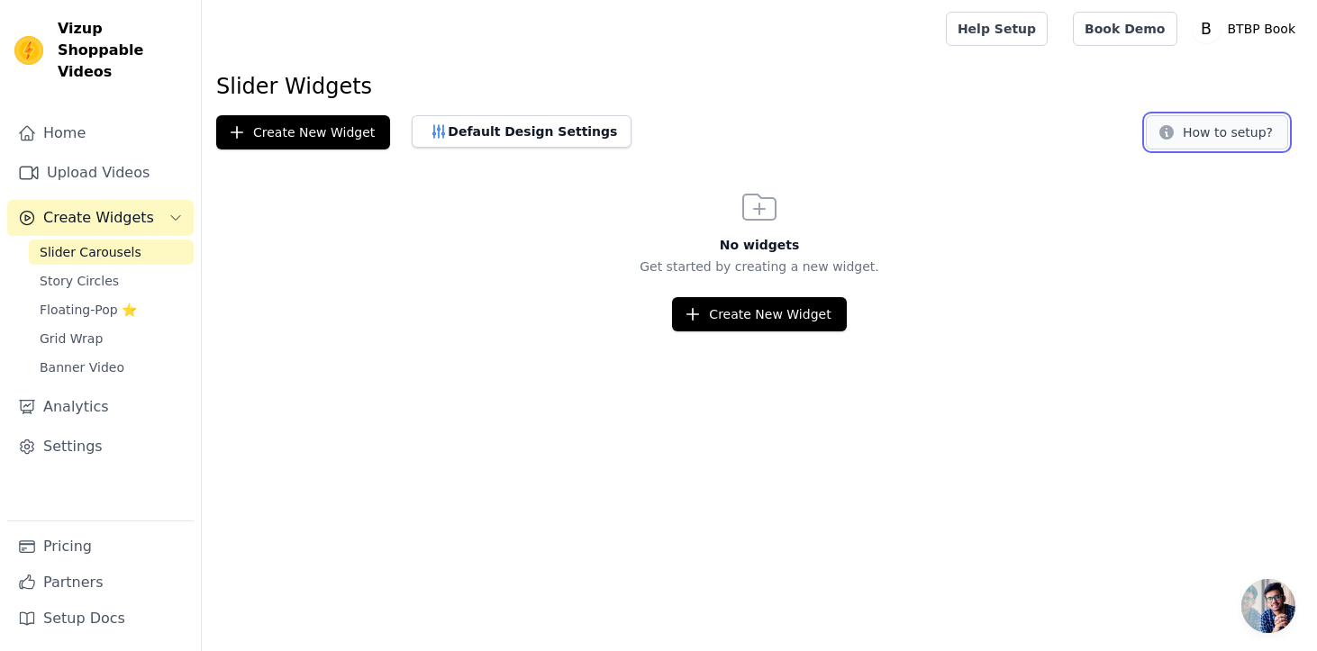
click at [1221, 143] on button "How to setup?" at bounding box center [1217, 132] width 142 height 34
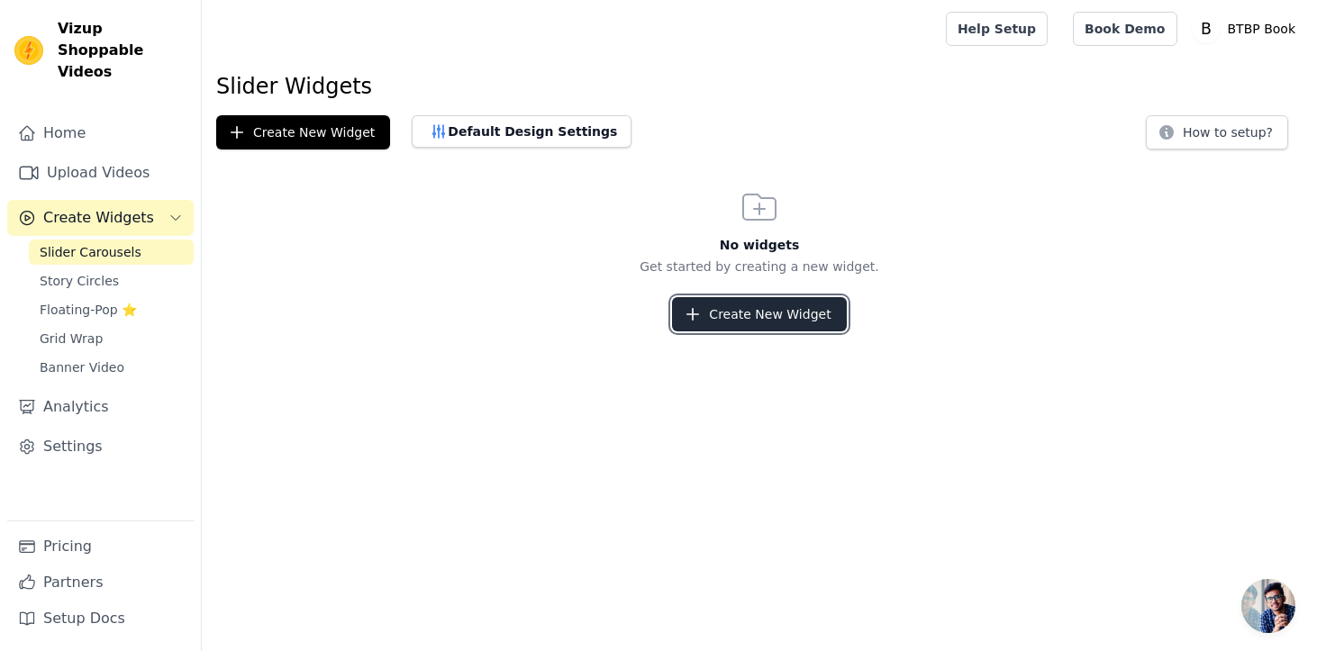
click at [762, 308] on button "Create New Widget" at bounding box center [759, 314] width 174 height 34
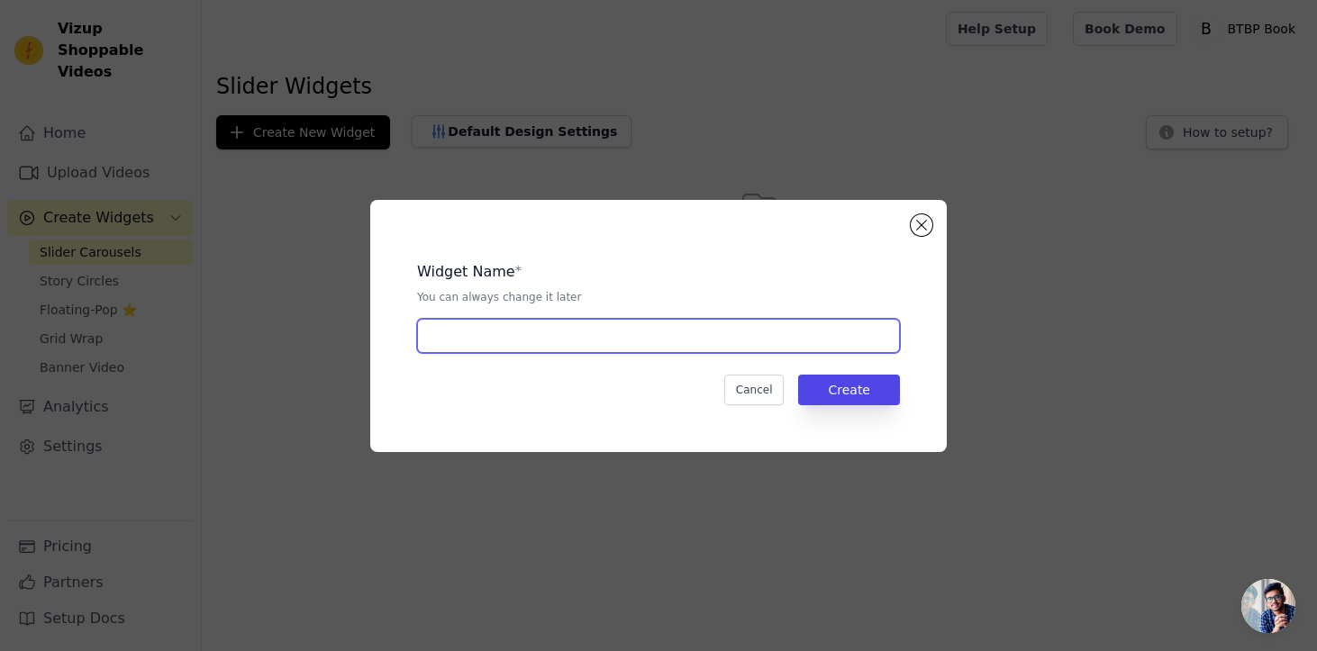
click at [627, 334] on input "text" at bounding box center [658, 336] width 483 height 34
type input "UGC Slider_82325"
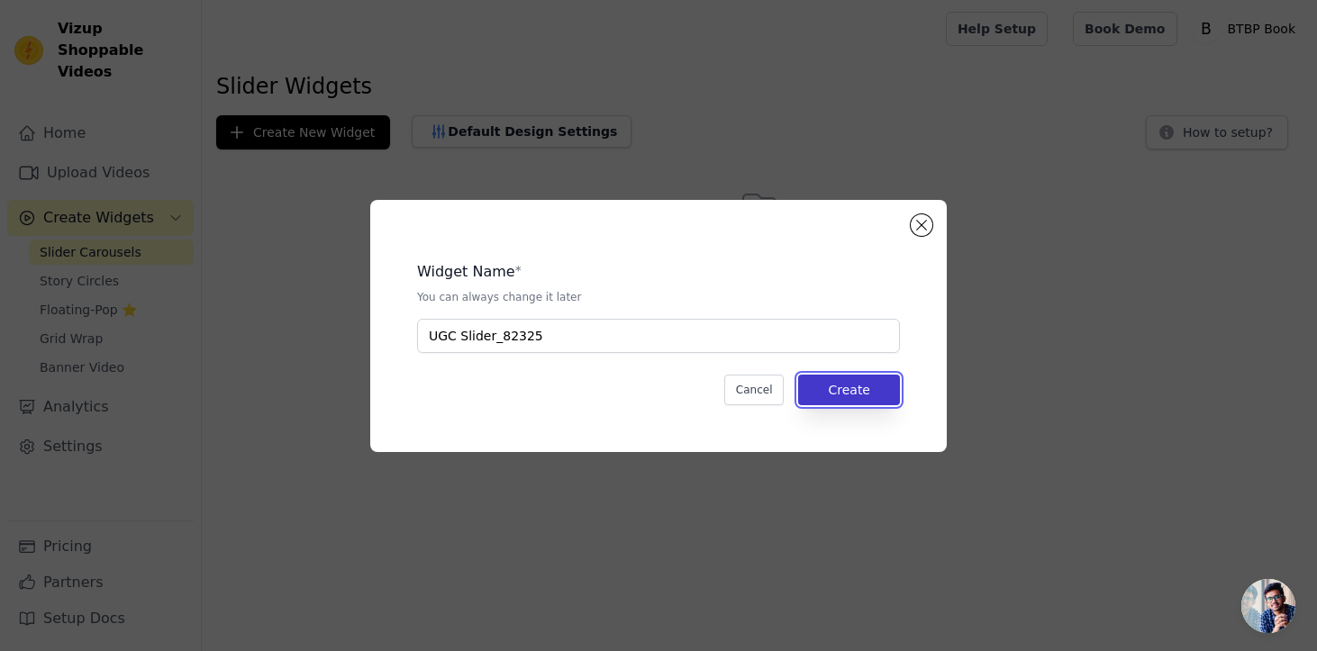
click at [898, 383] on button "Create" at bounding box center [849, 390] width 102 height 31
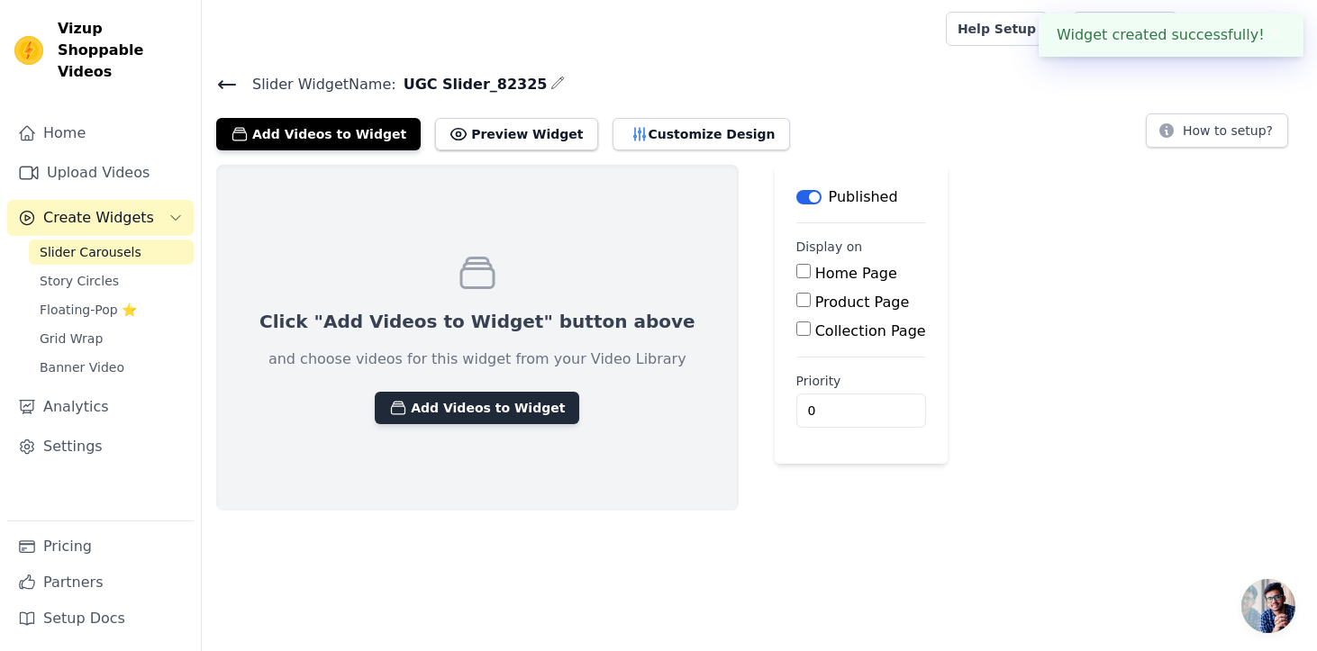
click at [491, 410] on button "Add Videos to Widget" at bounding box center [477, 408] width 205 height 32
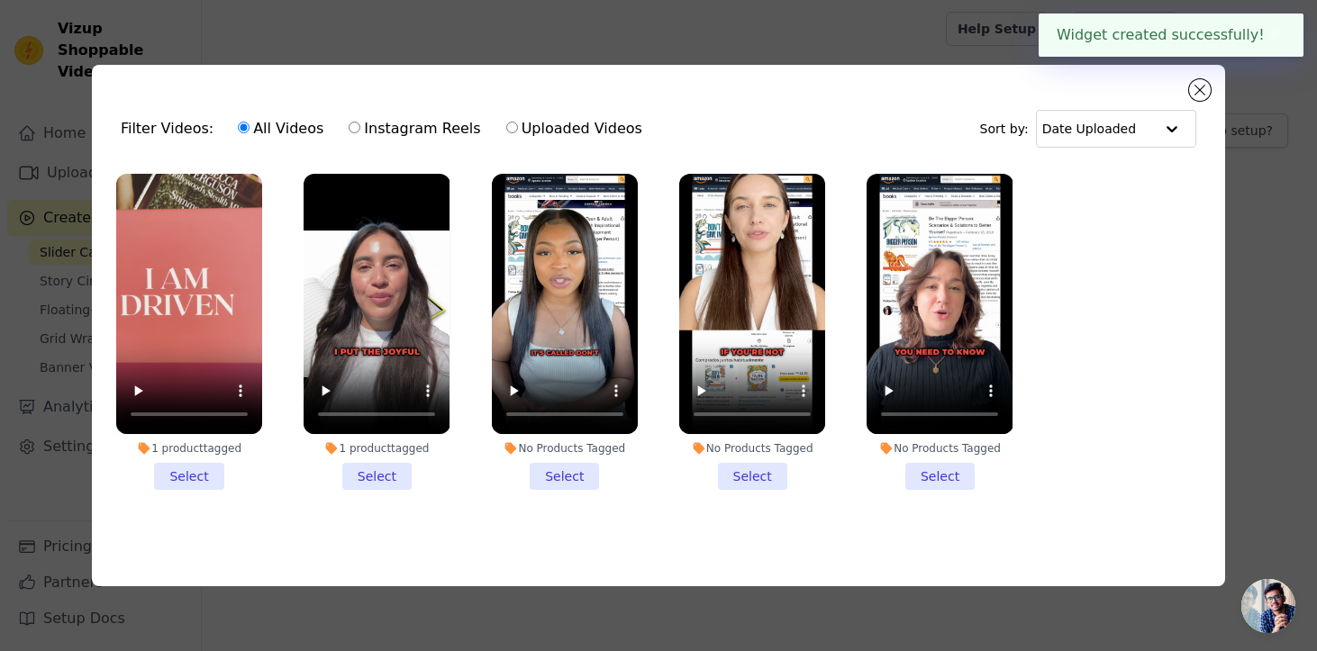
click at [194, 468] on li "1 product tagged Select" at bounding box center [189, 332] width 146 height 316
click at [0, 0] on input "1 product tagged Select" at bounding box center [0, 0] width 0 height 0
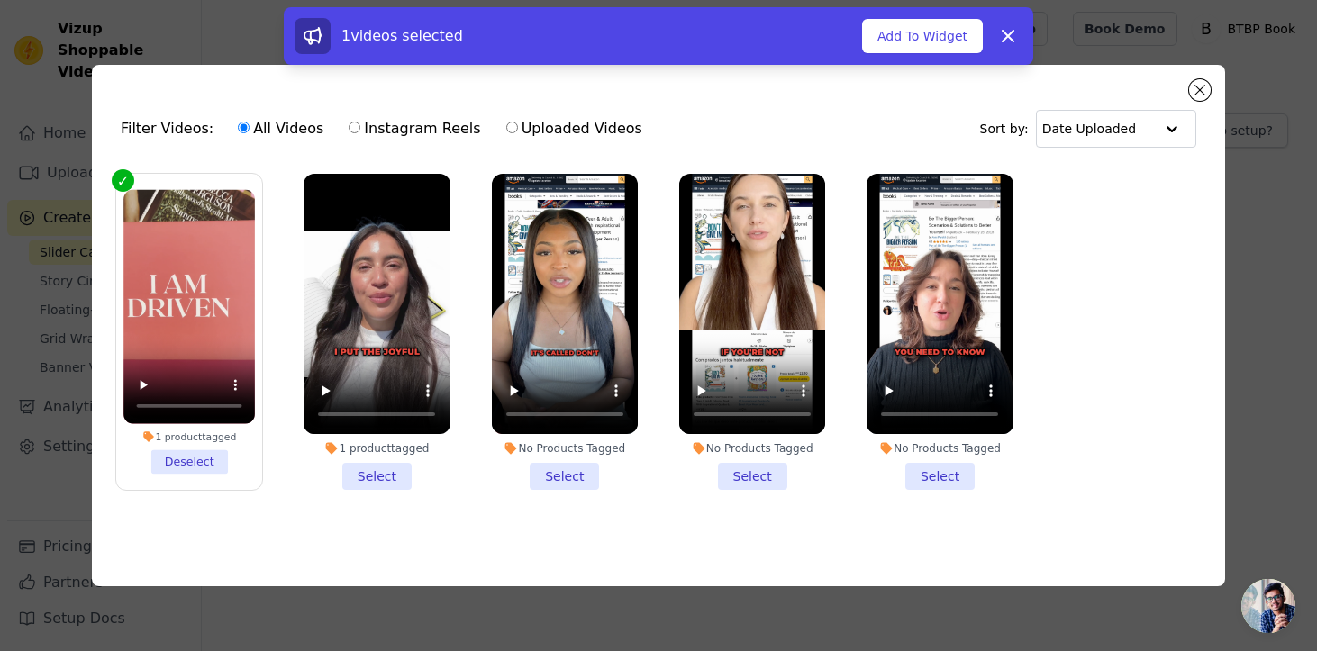
click at [367, 468] on li "1 product tagged Select" at bounding box center [377, 332] width 146 height 316
click at [0, 0] on input "1 product tagged Select" at bounding box center [0, 0] width 0 height 0
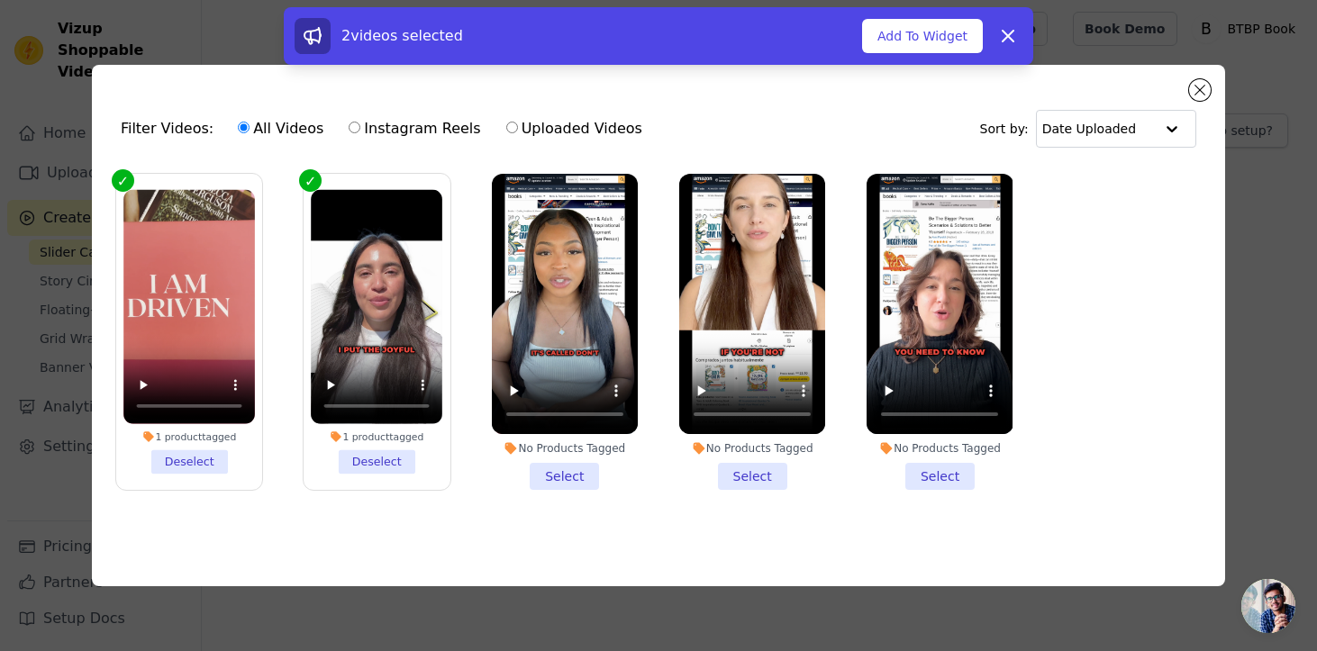
click at [594, 473] on li "No Products Tagged Select" at bounding box center [565, 332] width 146 height 316
click at [0, 0] on input "No Products Tagged Select" at bounding box center [0, 0] width 0 height 0
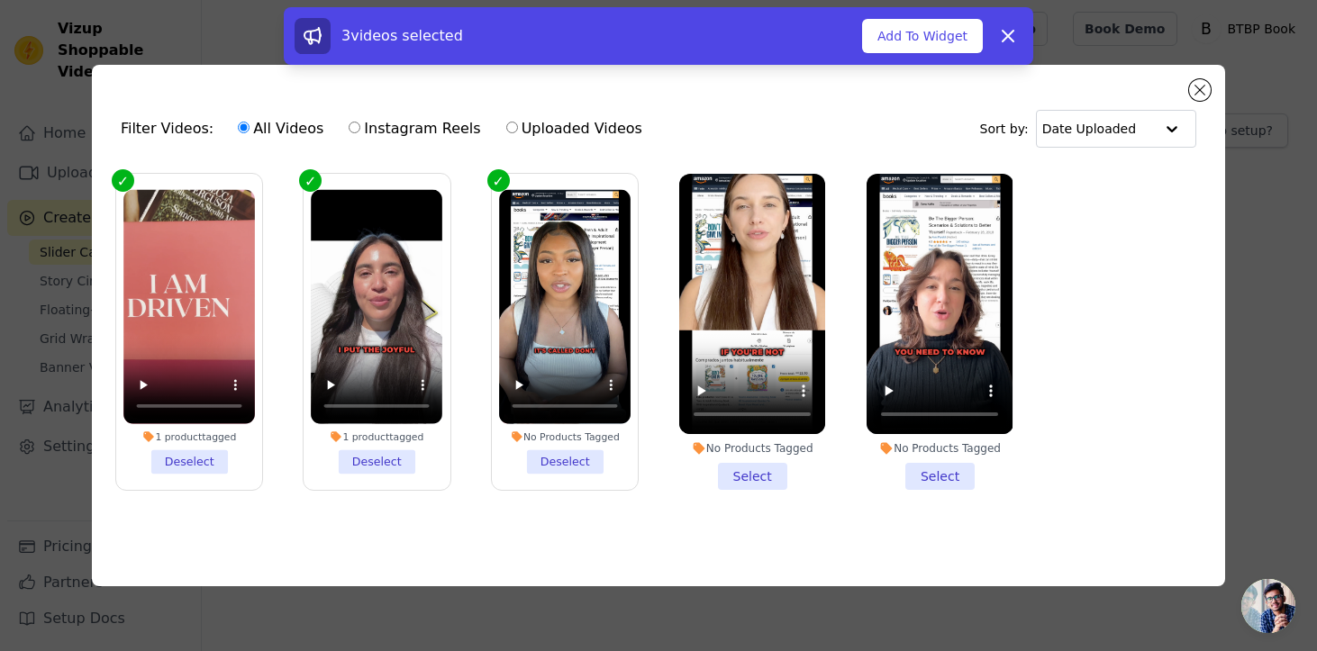
click at [789, 477] on li "No Products Tagged Select" at bounding box center [752, 332] width 146 height 316
click at [0, 0] on input "No Products Tagged Select" at bounding box center [0, 0] width 0 height 0
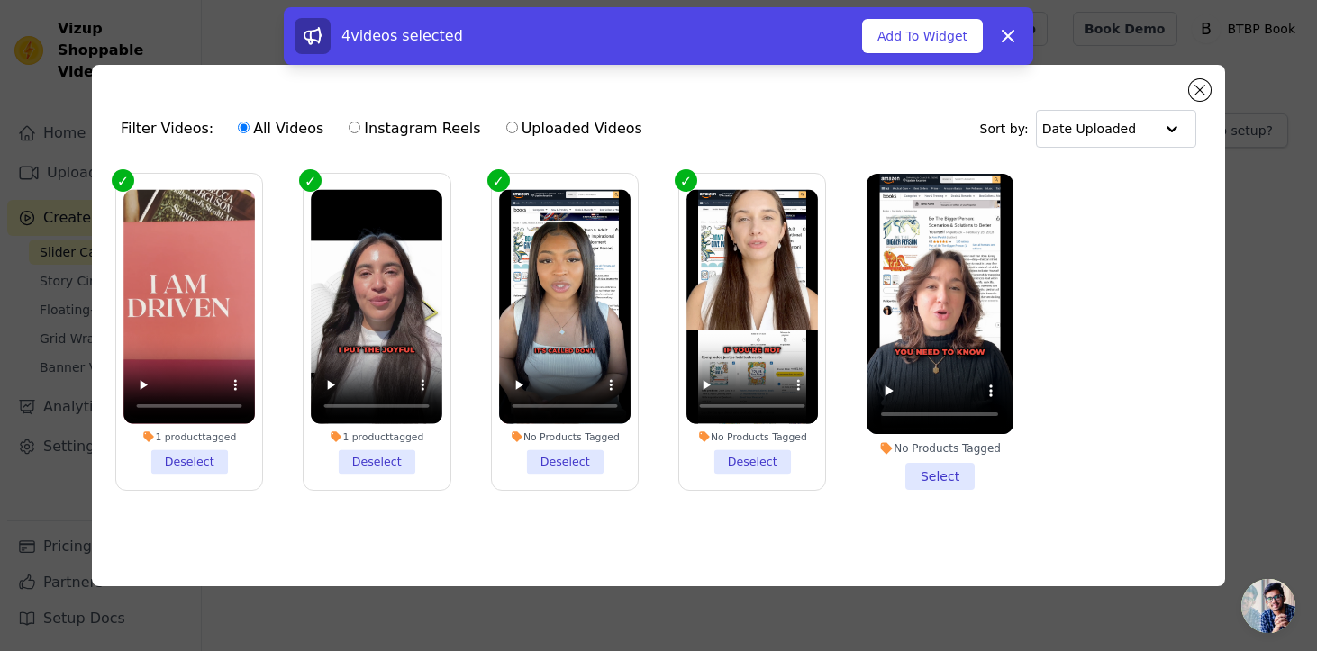
click at [946, 476] on li "No Products Tagged Select" at bounding box center [940, 332] width 146 height 316
click at [0, 0] on input "No Products Tagged Select" at bounding box center [0, 0] width 0 height 0
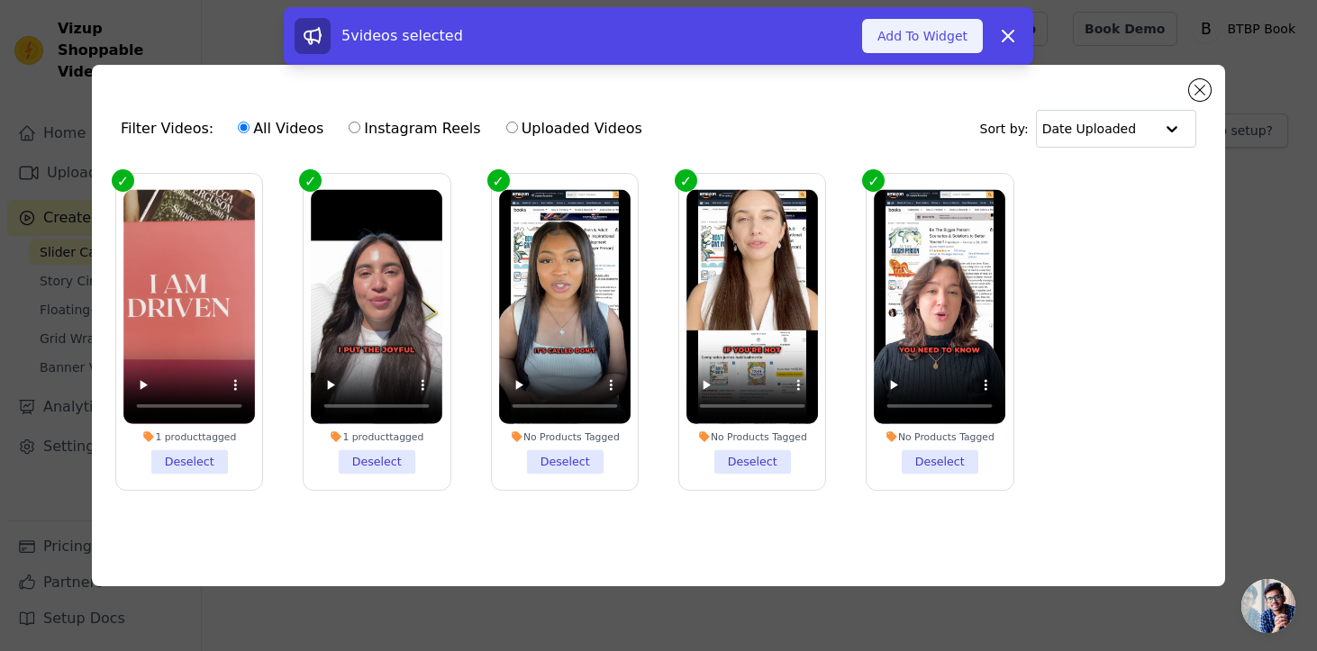
click at [919, 37] on button "Add To Widget" at bounding box center [922, 36] width 121 height 34
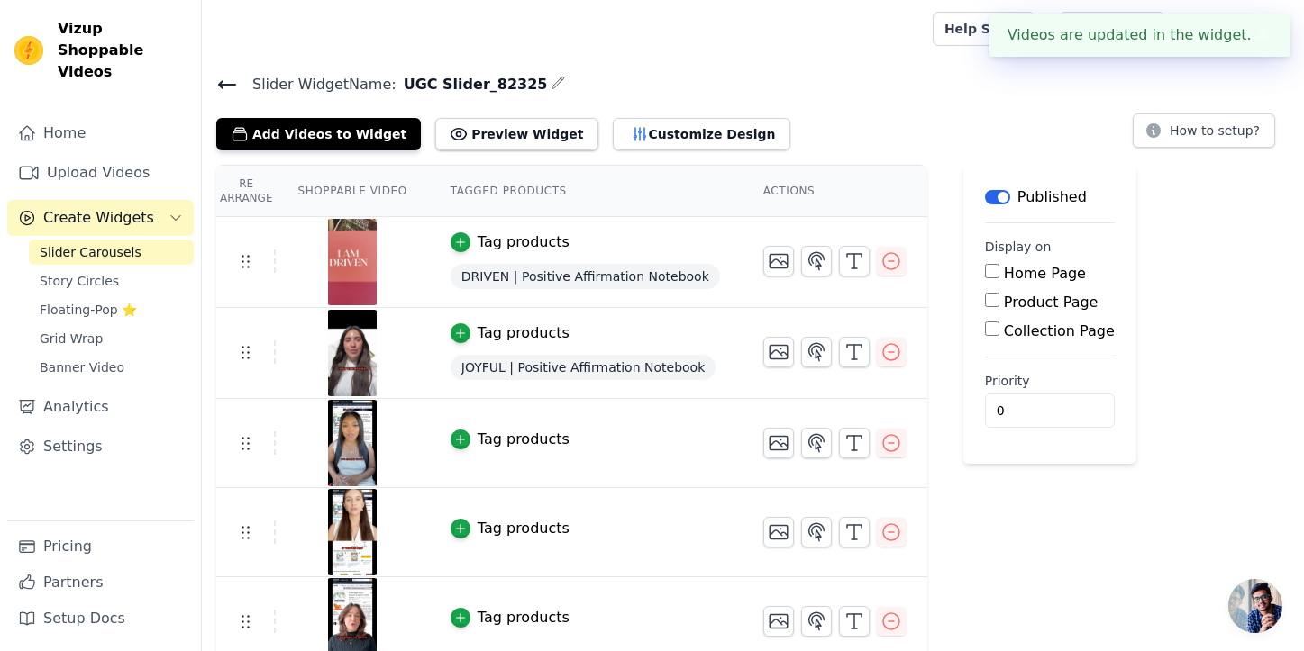
click at [985, 279] on div "Home Page" at bounding box center [1050, 274] width 130 height 22
click at [985, 270] on input "Home Page" at bounding box center [992, 271] width 14 height 14
checkbox input "true"
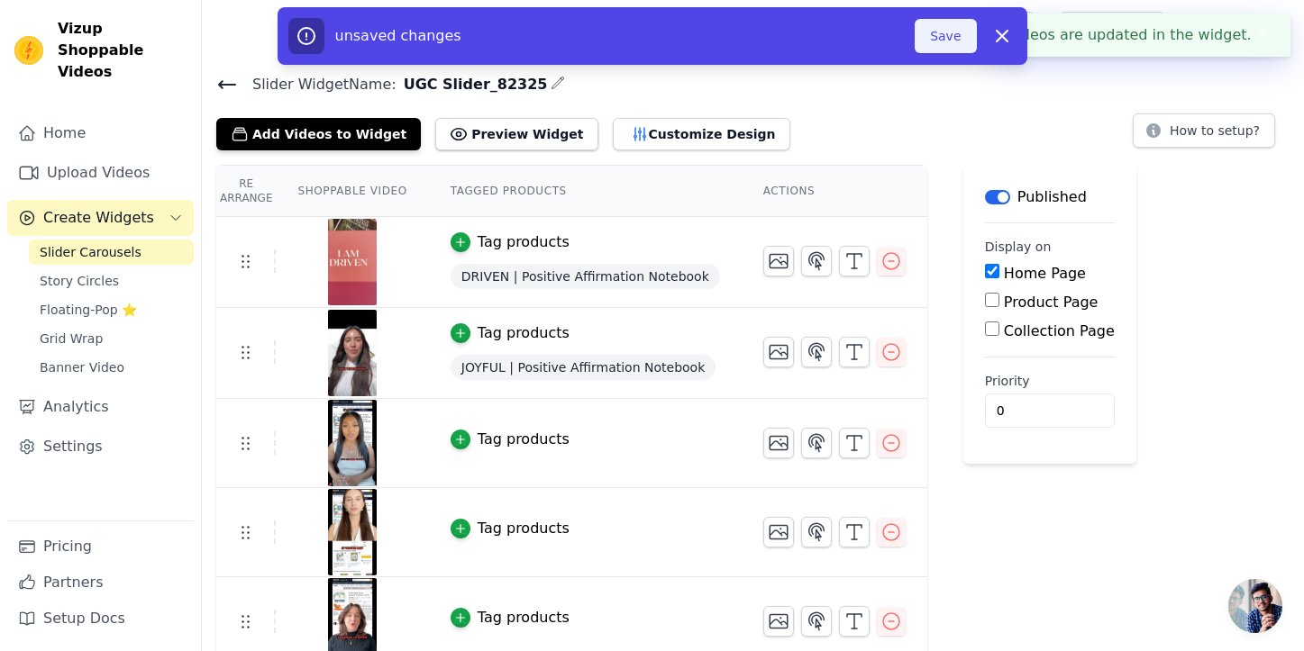
click at [941, 27] on button "Save" at bounding box center [944, 36] width 61 height 34
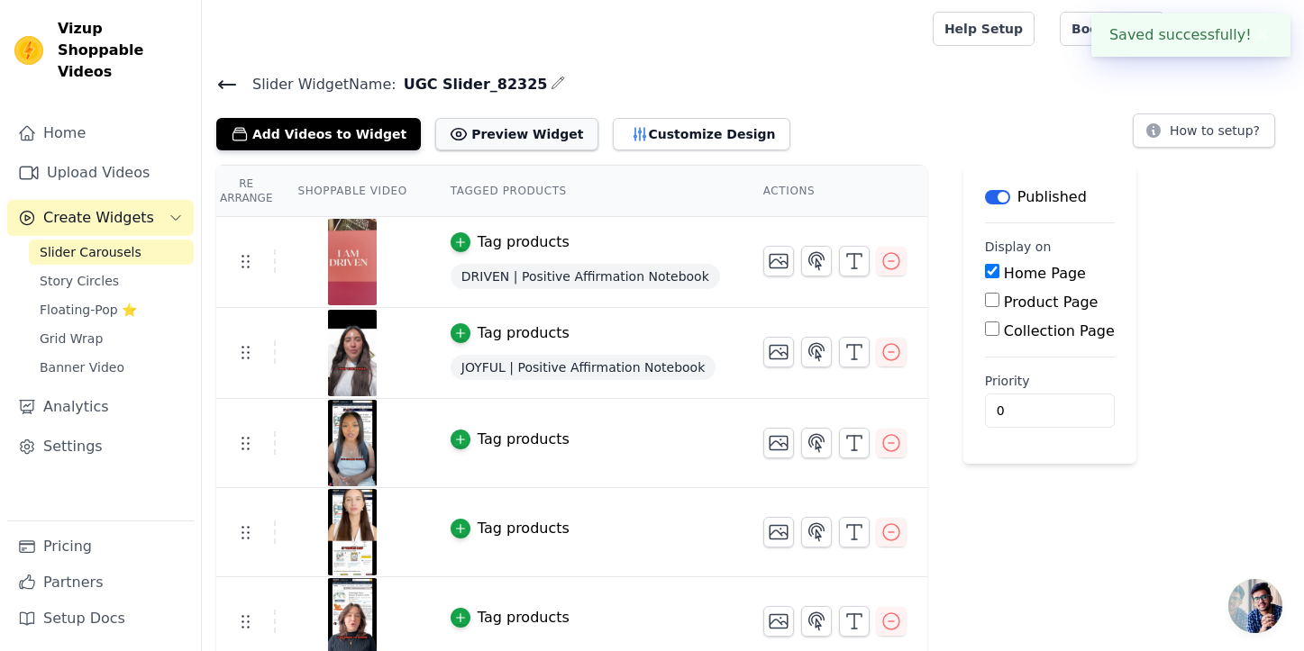
click at [527, 129] on button "Preview Widget" at bounding box center [516, 134] width 162 height 32
